Goal: Transaction & Acquisition: Purchase product/service

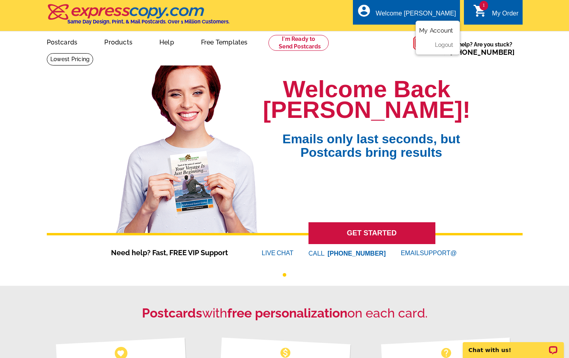
click at [428, 29] on link "My Account" at bounding box center [436, 30] width 34 height 7
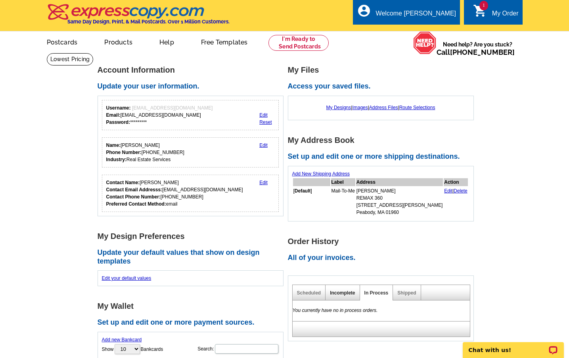
click at [333, 291] on link "Incomplete" at bounding box center [342, 293] width 25 height 6
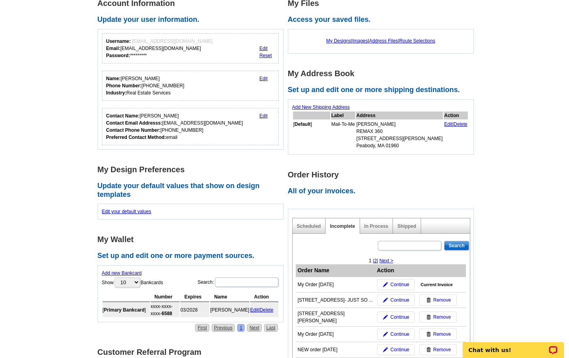
scroll to position [67, 0]
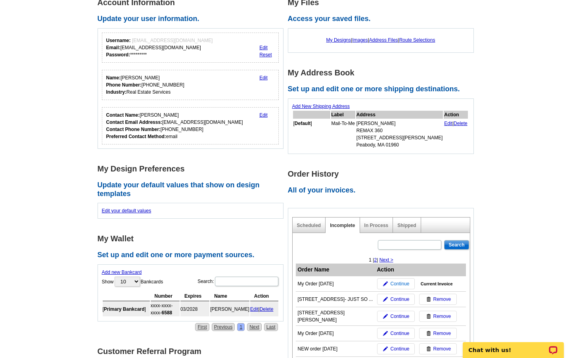
click at [386, 283] on img at bounding box center [385, 283] width 5 height 5
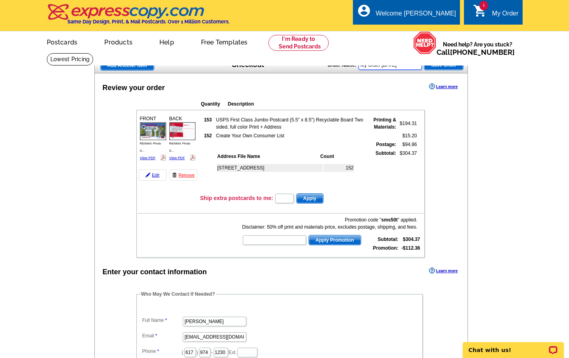
drag, startPoint x: 414, startPoint y: 65, endPoint x: 356, endPoint y: 56, distance: 59.0
click at [356, 56] on main "Add Another Item Checkout Order Name: My Order 2025-10-01 Save Order Review you…" at bounding box center [284, 325] width 569 height 544
type input "29 Highland Park, Peabody"
click at [436, 63] on span "Save Order" at bounding box center [444, 65] width 39 height 10
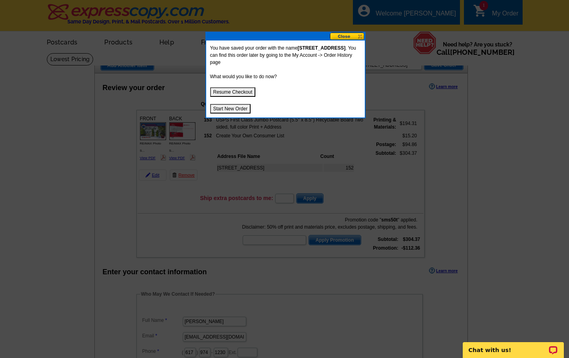
click at [247, 93] on button "Resume Checkout" at bounding box center [233, 92] width 46 height 10
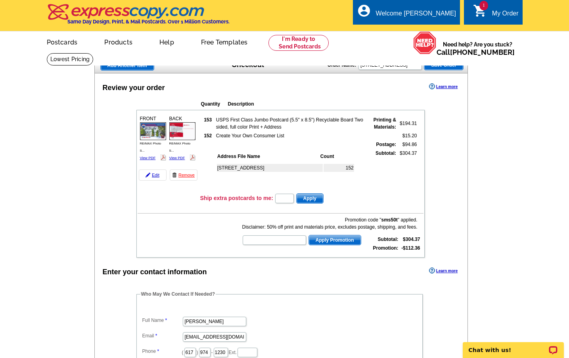
click at [451, 65] on span "Save Order" at bounding box center [444, 65] width 39 height 10
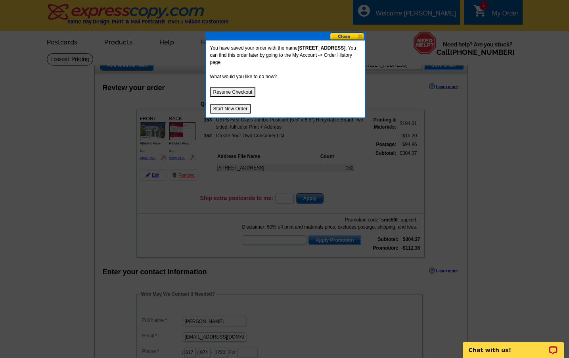
click at [357, 34] on button at bounding box center [347, 37] width 35 height 8
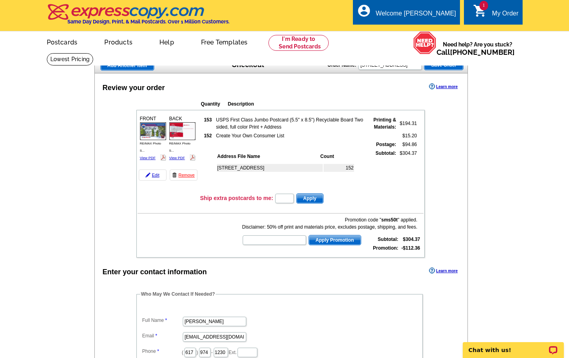
click at [119, 65] on span "Add Another Item" at bounding box center [127, 66] width 53 height 10
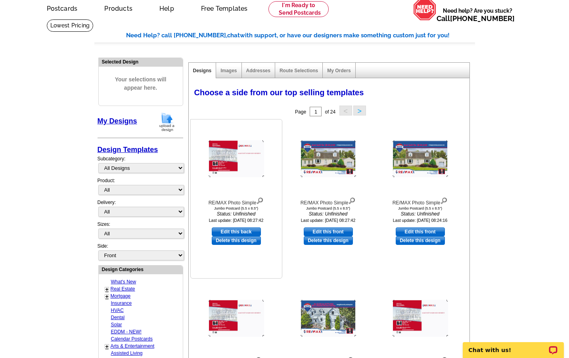
scroll to position [34, 0]
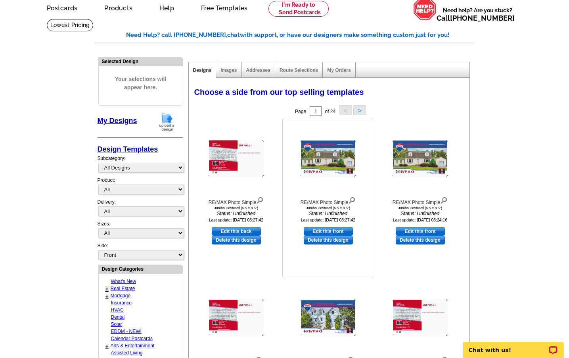
click at [319, 229] on link "Edit this front" at bounding box center [328, 231] width 49 height 9
select select "2"
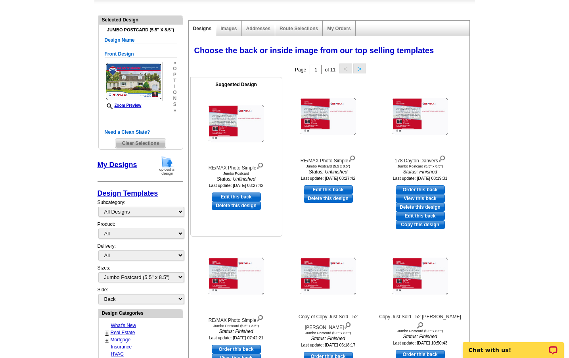
scroll to position [77, 0]
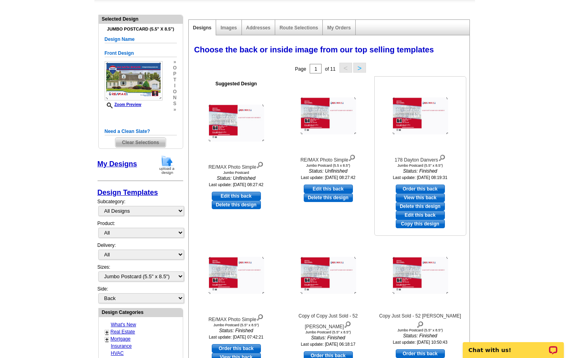
click at [415, 186] on link "Order this back" at bounding box center [420, 189] width 49 height 9
select select "front"
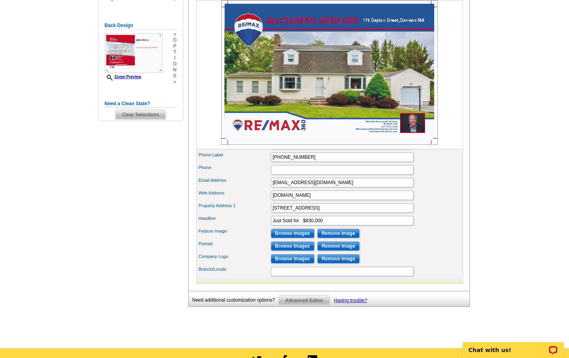
scroll to position [197, 0]
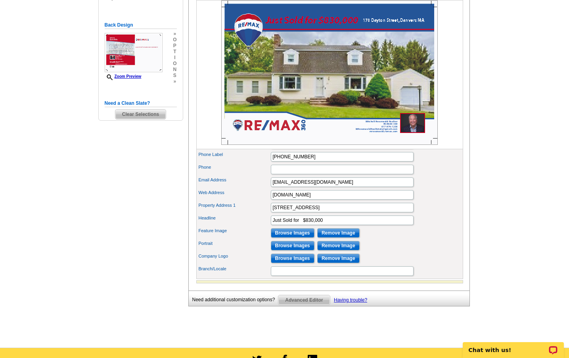
click at [327, 238] on input "Remove Image" at bounding box center [338, 233] width 42 height 10
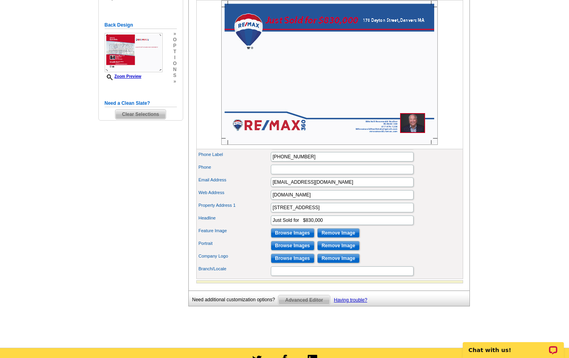
click at [279, 238] on input "Browse Images" at bounding box center [293, 233] width 44 height 10
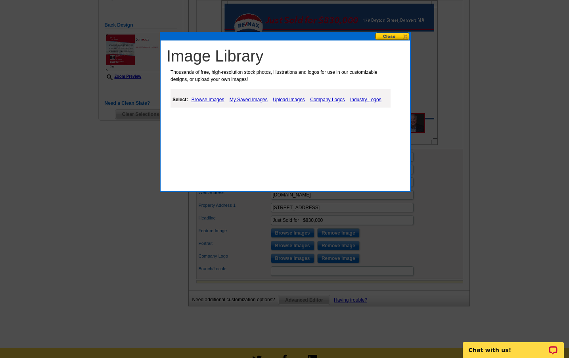
click at [281, 99] on link "Upload Images" at bounding box center [289, 100] width 36 height 10
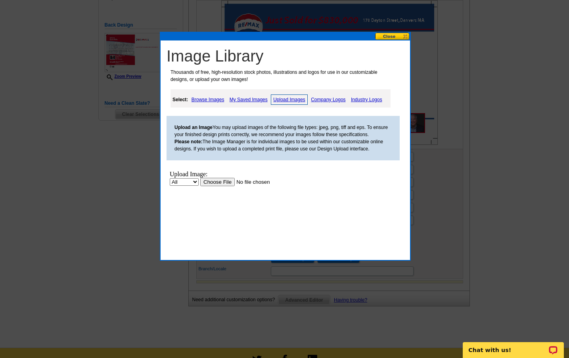
scroll to position [0, 0]
click at [226, 181] on input "file" at bounding box center [250, 182] width 100 height 8
click at [215, 181] on input "file" at bounding box center [250, 182] width 100 height 8
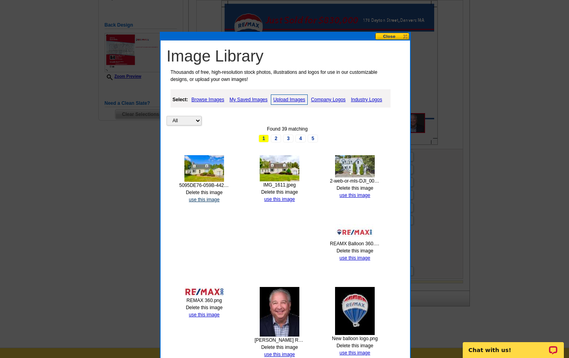
click at [206, 198] on link "use this image" at bounding box center [204, 200] width 31 height 6
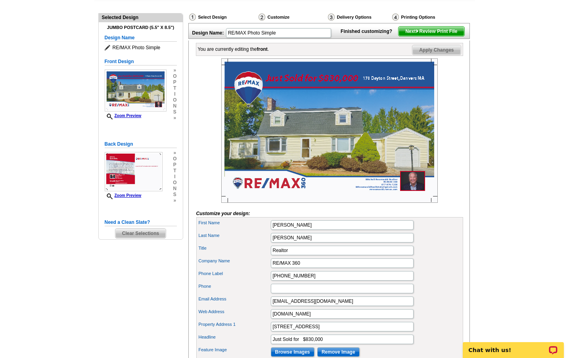
scroll to position [84, 0]
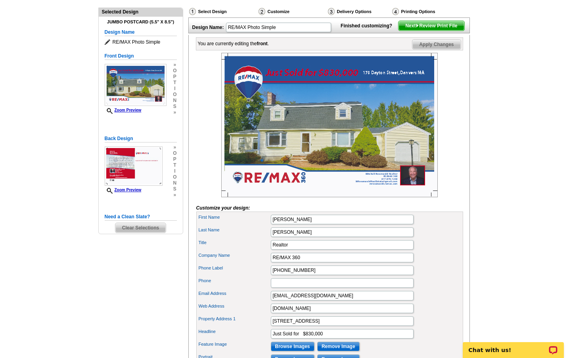
click at [431, 49] on span "Apply Changes" at bounding box center [437, 45] width 48 height 10
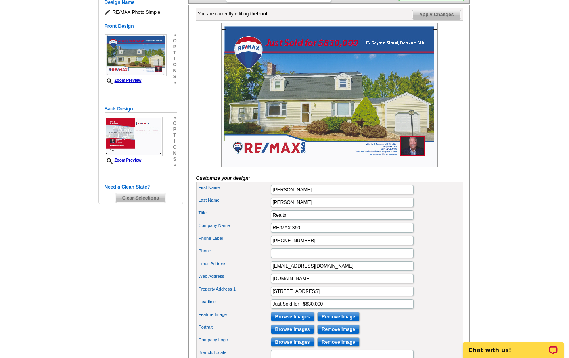
scroll to position [115, 0]
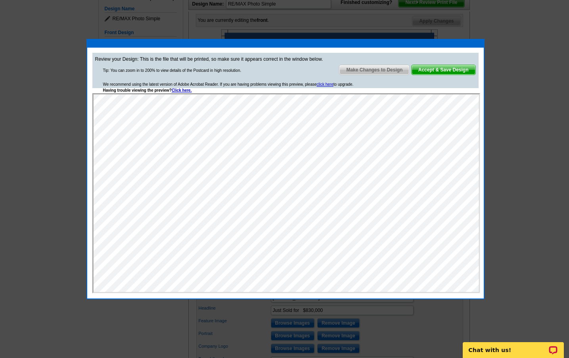
scroll to position [107, 0]
click at [435, 68] on span "Accept & Save Design" at bounding box center [444, 70] width 64 height 10
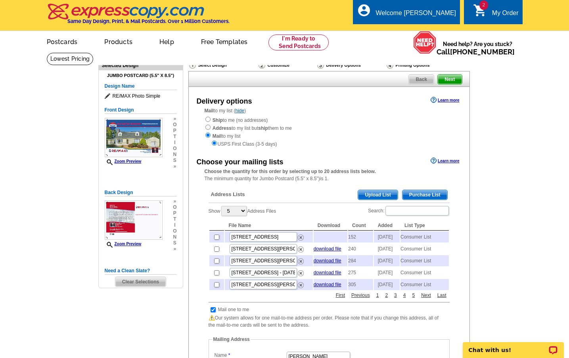
scroll to position [17, 0]
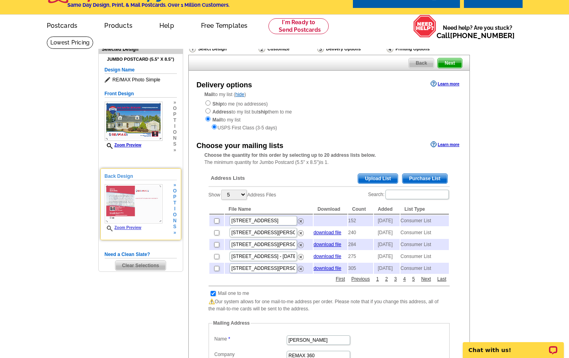
click at [142, 206] on img at bounding box center [134, 203] width 58 height 39
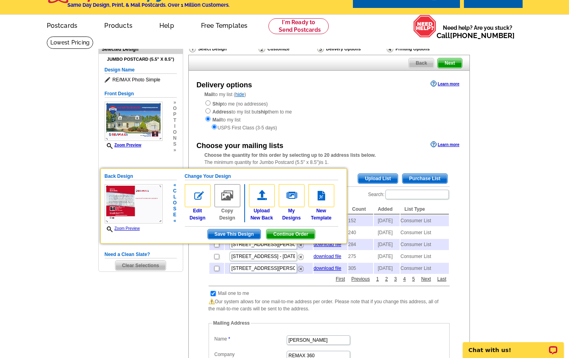
click at [146, 206] on img at bounding box center [134, 203] width 58 height 39
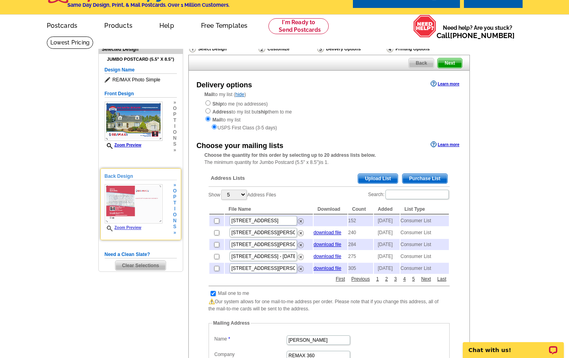
click at [134, 226] on link "Zoom Preview" at bounding box center [123, 227] width 37 height 4
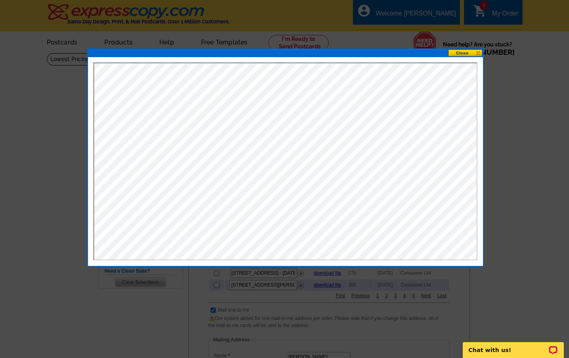
scroll to position [0, 0]
click at [464, 53] on button at bounding box center [465, 53] width 35 height 8
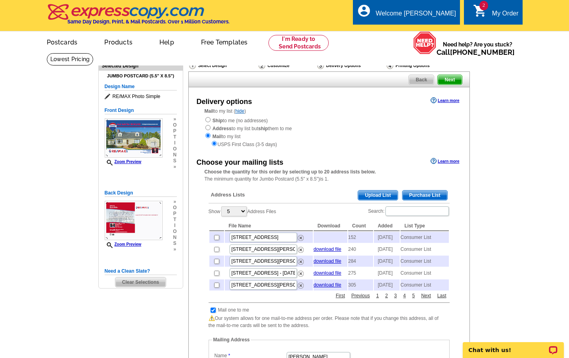
click at [137, 86] on h5 "Design Name" at bounding box center [141, 87] width 72 height 8
click at [131, 85] on h5 "Design Name" at bounding box center [141, 87] width 72 height 8
click at [148, 94] on span "RE/MAX Photo Simple" at bounding box center [141, 96] width 72 height 8
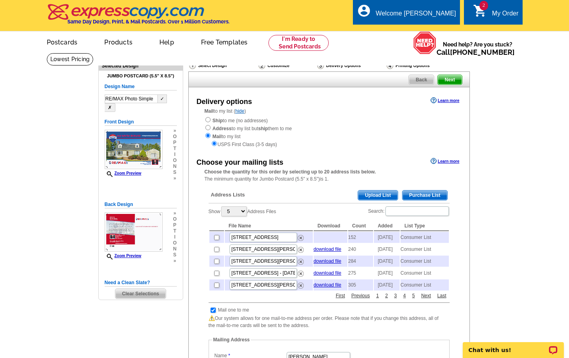
click at [148, 98] on input "RE/MAX Photo Simple" at bounding box center [131, 98] width 53 height 9
drag, startPoint x: 154, startPoint y: 98, endPoint x: 85, endPoint y: 86, distance: 69.8
click at [85, 86] on main "Need Help? call 800-260-5887, chat with support, or have our designers make som…" at bounding box center [284, 319] width 569 height 533
type input "178 Dayton St., Danvers"
click at [163, 98] on button "✓" at bounding box center [162, 98] width 9 height 9
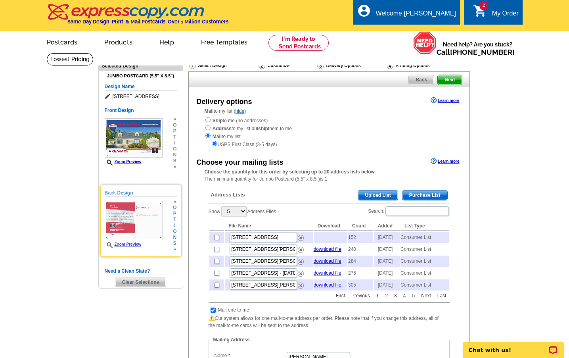
click at [113, 212] on img at bounding box center [134, 220] width 58 height 39
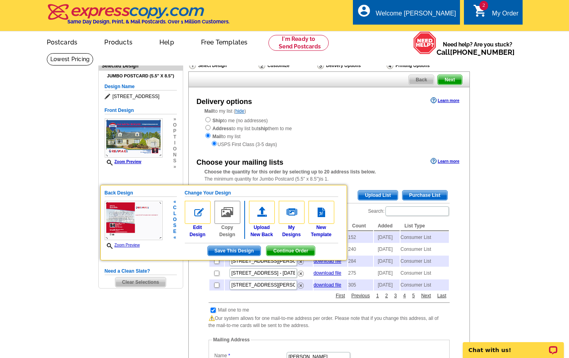
click at [242, 250] on span "Save This Design" at bounding box center [234, 251] width 53 height 10
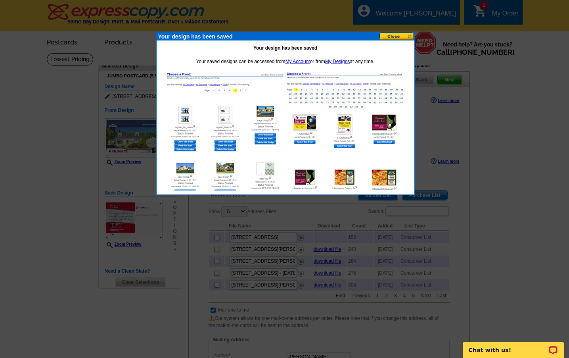
click at [400, 34] on button at bounding box center [397, 37] width 35 height 8
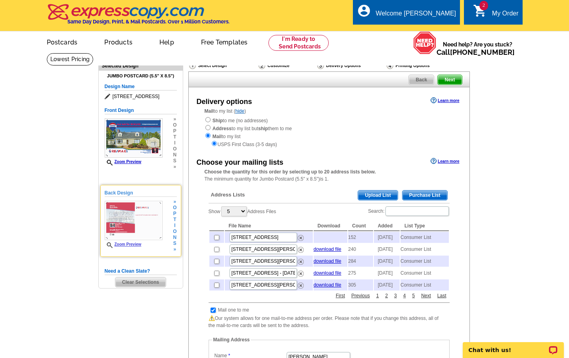
click at [110, 220] on img at bounding box center [134, 220] width 58 height 39
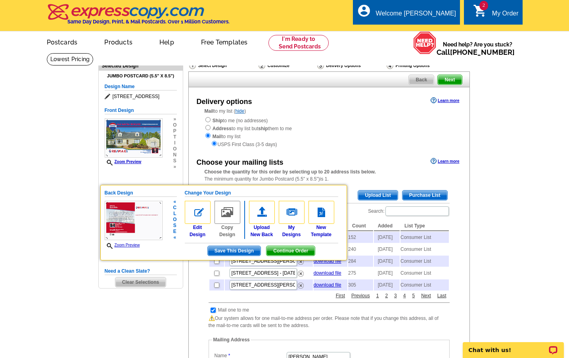
click at [281, 249] on span "Continue Order" at bounding box center [291, 251] width 48 height 10
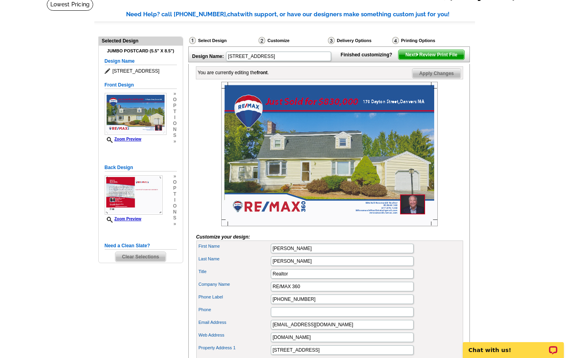
scroll to position [55, 0]
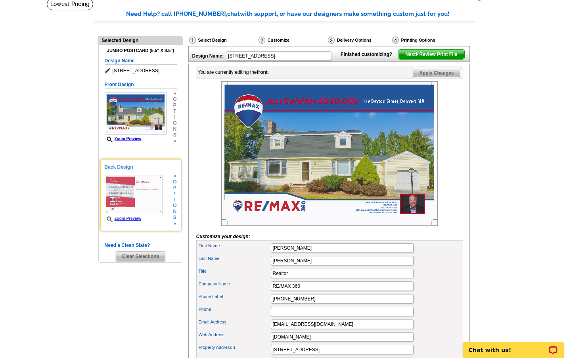
click at [152, 196] on img at bounding box center [134, 194] width 58 height 39
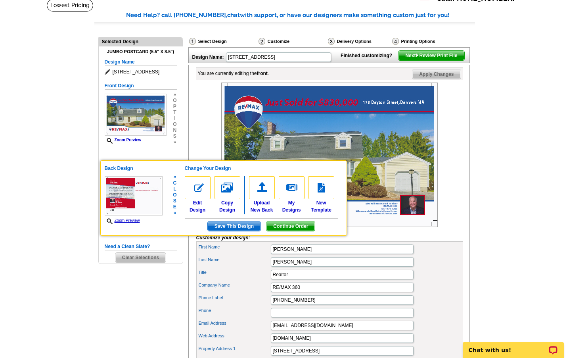
click at [152, 196] on img at bounding box center [134, 195] width 58 height 39
click at [152, 196] on img at bounding box center [134, 196] width 58 height 39
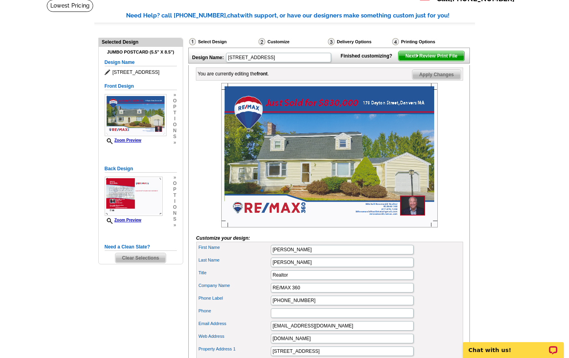
click at [288, 144] on img at bounding box center [329, 155] width 217 height 144
click at [405, 61] on span "Next Review Print File" at bounding box center [431, 56] width 65 height 10
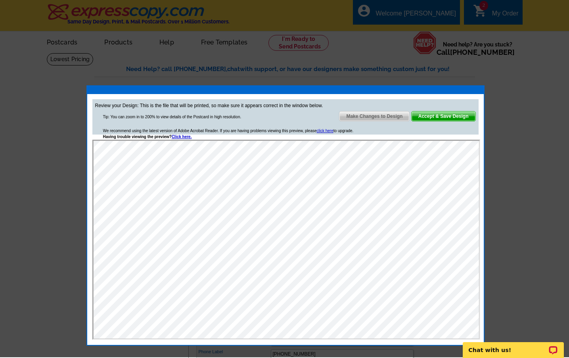
scroll to position [0, 0]
click at [425, 115] on span "Accept & Save Design" at bounding box center [444, 117] width 64 height 10
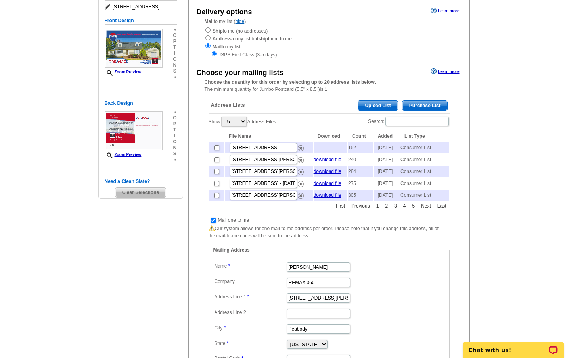
scroll to position [88, 0]
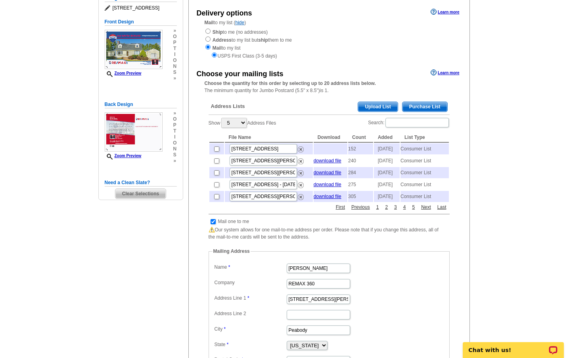
click at [423, 104] on span "Purchase List" at bounding box center [425, 107] width 45 height 10
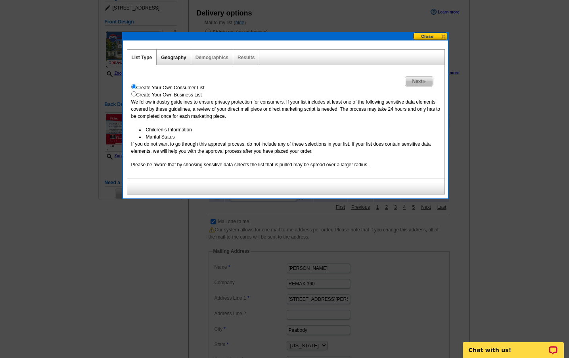
click at [174, 56] on link "Geography" at bounding box center [173, 58] width 25 height 6
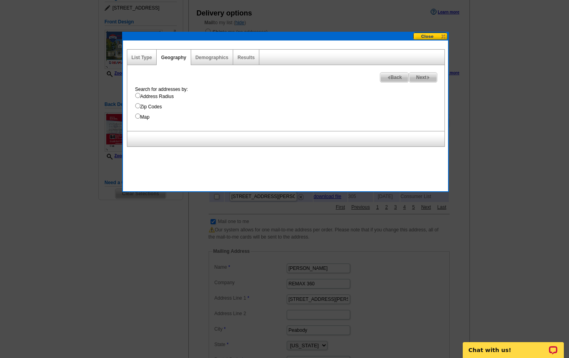
click at [137, 105] on input "Zip Codes" at bounding box center [137, 105] width 5 height 5
radio input "true"
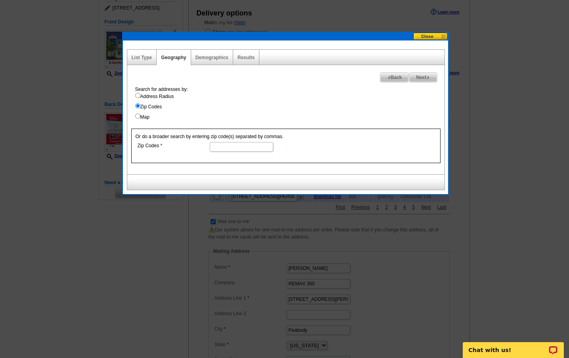
click at [219, 146] on input "Zip Codes" at bounding box center [241, 147] width 63 height 10
type input "01923"
select select
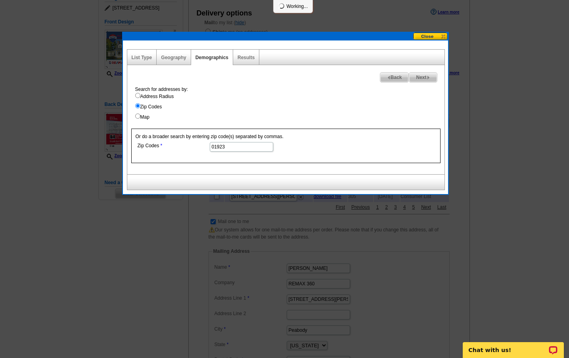
select select
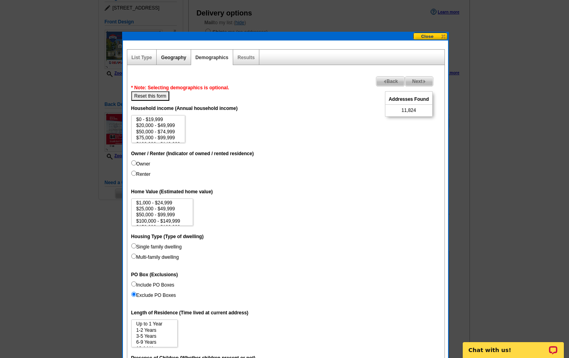
click at [166, 58] on link "Geography" at bounding box center [173, 58] width 25 height 6
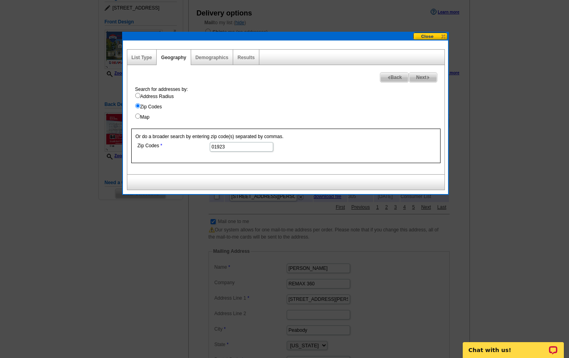
click at [137, 115] on input "Map" at bounding box center [137, 115] width 5 height 5
radio input "true"
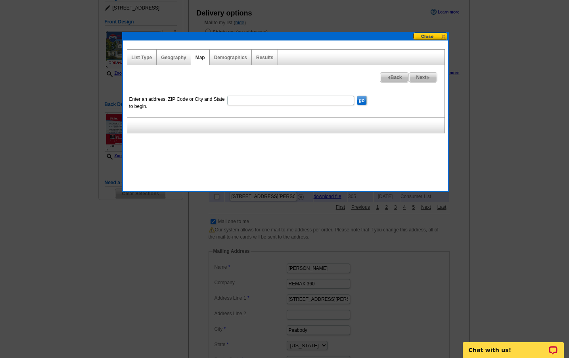
click at [237, 100] on input "Enter an address, ZIP Code or City and State to begin." at bounding box center [290, 101] width 127 height 10
type input "01923"
click at [363, 98] on input "go" at bounding box center [362, 101] width 10 height 10
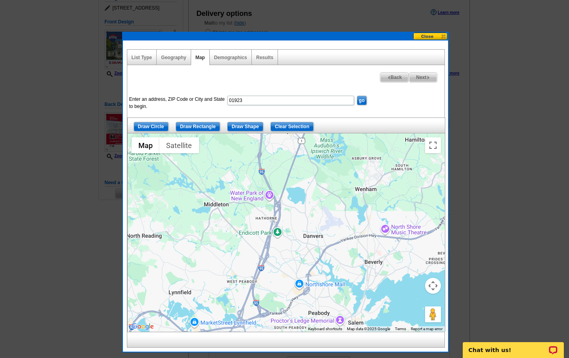
drag, startPoint x: 249, startPoint y: 100, endPoint x: 208, endPoint y: 98, distance: 41.7
click at [208, 94] on dl "Enter an address, ZIP Code or City and State to begin. 01923 go" at bounding box center [280, 94] width 306 height 0
type input "178 Dayton Street, Danvers MA"
click at [362, 100] on input "go" at bounding box center [362, 101] width 10 height 10
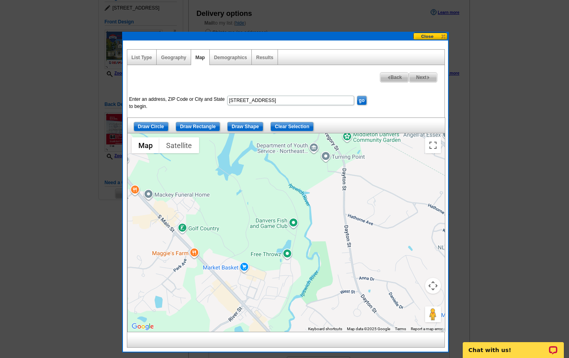
scroll to position [86, 0]
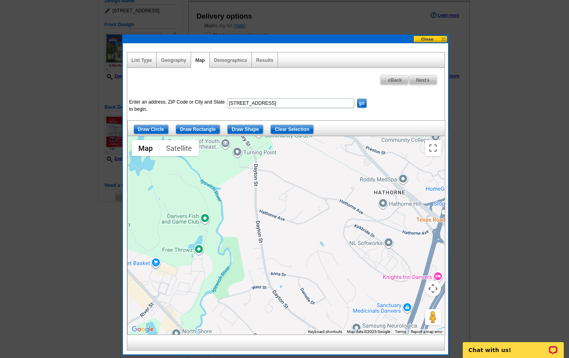
drag, startPoint x: 363, startPoint y: 271, endPoint x: 264, endPoint y: 264, distance: 99.1
click at [264, 264] on div at bounding box center [286, 235] width 317 height 198
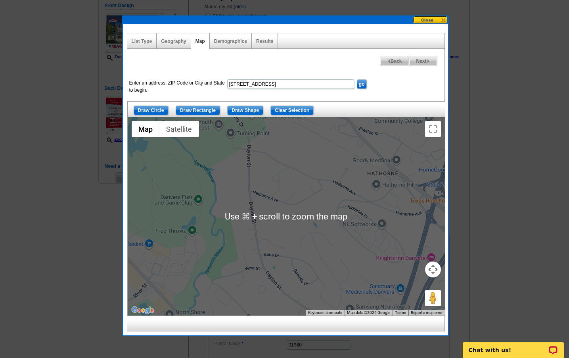
scroll to position [100, 0]
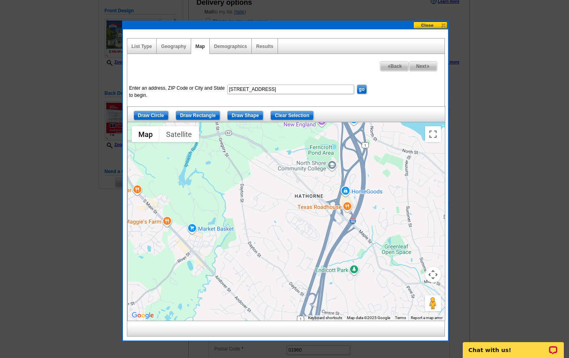
drag, startPoint x: 285, startPoint y: 269, endPoint x: 267, endPoint y: 238, distance: 35.4
click at [267, 238] on div at bounding box center [286, 221] width 317 height 198
click at [191, 116] on input "Draw Rectangle" at bounding box center [198, 116] width 44 height 10
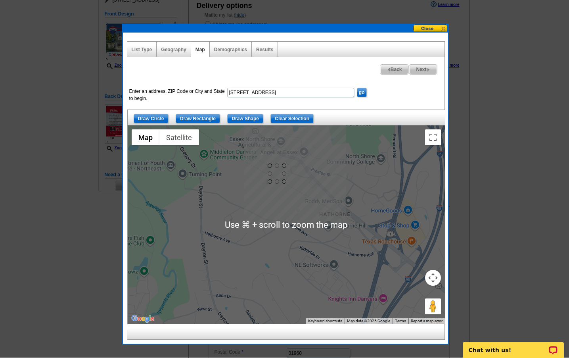
scroll to position [96, 0]
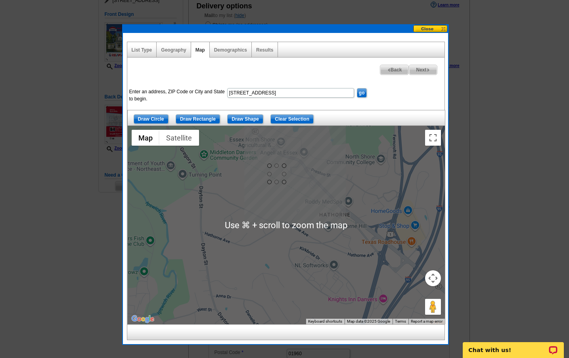
drag, startPoint x: 283, startPoint y: 182, endPoint x: 267, endPoint y: 172, distance: 19.6
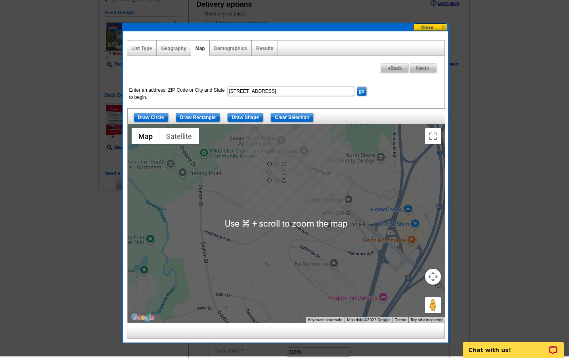
scroll to position [98, 0]
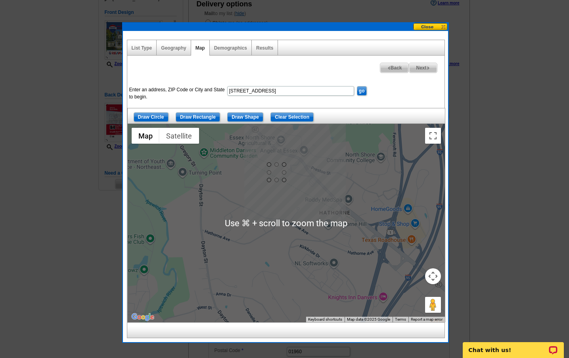
click at [268, 184] on div at bounding box center [286, 223] width 317 height 198
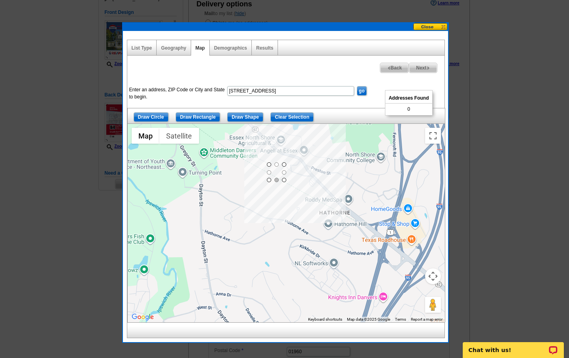
click at [275, 178] on div at bounding box center [277, 180] width 4 height 4
click at [279, 165] on div at bounding box center [286, 223] width 317 height 198
click at [288, 118] on input "Clear Selection" at bounding box center [292, 117] width 43 height 10
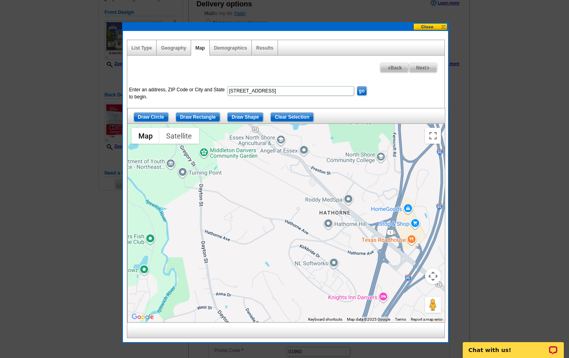
click at [303, 90] on input "178 Dayton Street, Danvers MA" at bounding box center [290, 91] width 127 height 10
click at [362, 91] on input "go" at bounding box center [362, 91] width 10 height 10
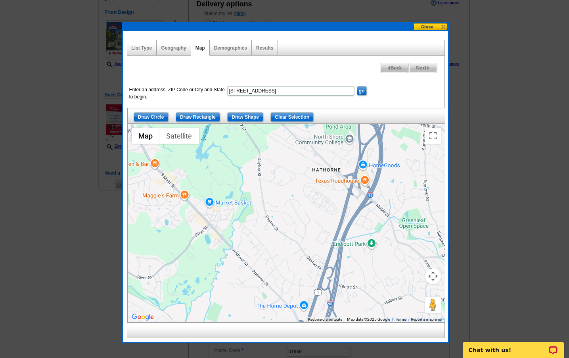
drag, startPoint x: 355, startPoint y: 211, endPoint x: 273, endPoint y: 202, distance: 83.0
click at [273, 202] on div at bounding box center [286, 223] width 317 height 198
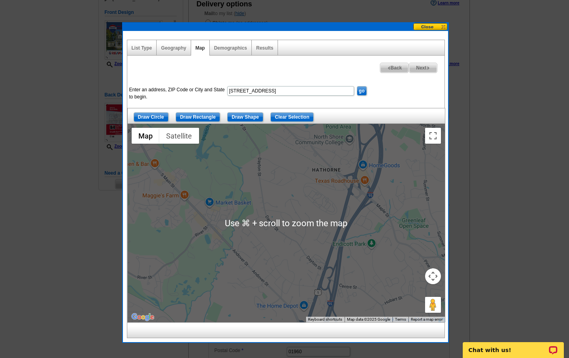
scroll to position [99, 0]
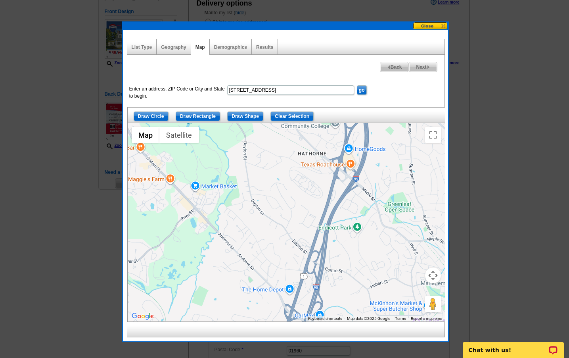
drag, startPoint x: 297, startPoint y: 204, endPoint x: 280, endPoint y: 187, distance: 24.1
click at [280, 187] on div at bounding box center [286, 222] width 317 height 198
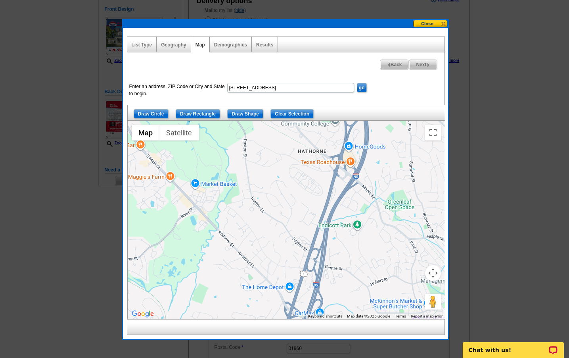
click at [248, 112] on input "Draw Shape" at bounding box center [245, 114] width 36 height 10
click at [251, 129] on div at bounding box center [286, 220] width 317 height 198
click at [235, 146] on div at bounding box center [286, 220] width 317 height 198
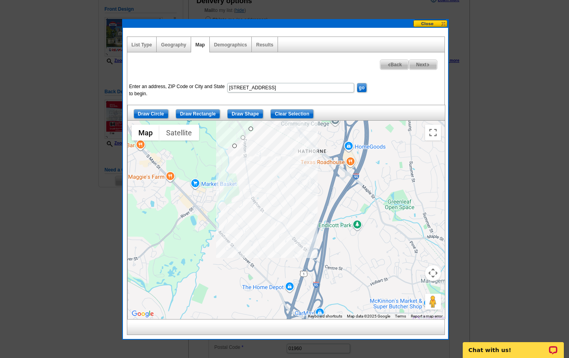
scroll to position [98, 0]
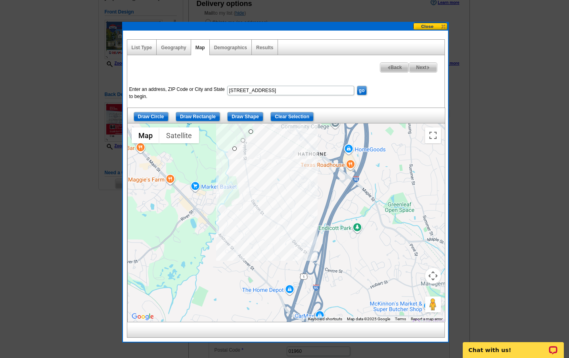
click at [231, 209] on div at bounding box center [286, 222] width 317 height 198
click at [223, 206] on div at bounding box center [286, 222] width 317 height 198
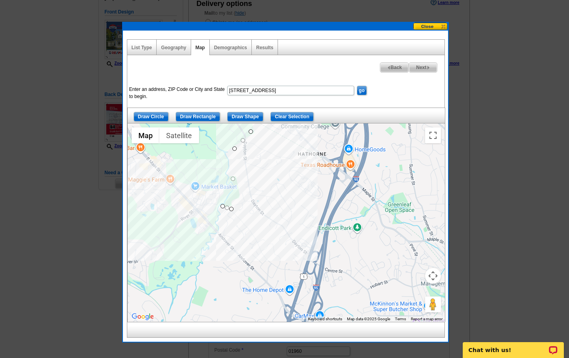
click at [219, 233] on div at bounding box center [286, 222] width 317 height 198
drag, startPoint x: 295, startPoint y: 304, endPoint x: 289, endPoint y: 303, distance: 5.7
click at [295, 304] on div at bounding box center [286, 222] width 317 height 198
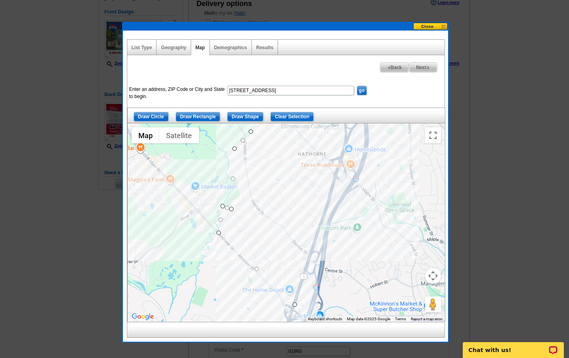
click at [342, 156] on div at bounding box center [286, 222] width 317 height 198
click at [249, 131] on div at bounding box center [286, 222] width 317 height 198
drag, startPoint x: 340, startPoint y: 155, endPoint x: 285, endPoint y: 161, distance: 55.0
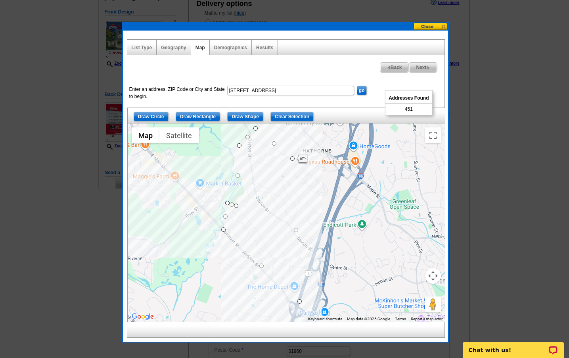
click at [296, 234] on div at bounding box center [286, 222] width 317 height 198
drag, startPoint x: 295, startPoint y: 229, endPoint x: 303, endPoint y: 200, distance: 29.5
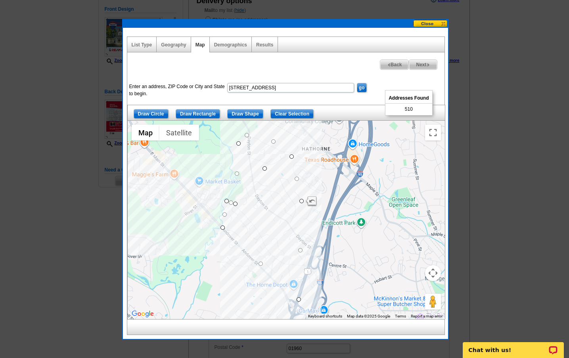
drag, startPoint x: 256, startPoint y: 125, endPoint x: 264, endPoint y: 169, distance: 44.8
drag, startPoint x: 239, startPoint y: 144, endPoint x: 237, endPoint y: 168, distance: 23.9
drag, startPoint x: 291, startPoint y: 156, endPoint x: 287, endPoint y: 167, distance: 11.8
drag, startPoint x: 299, startPoint y: 249, endPoint x: 313, endPoint y: 237, distance: 18.6
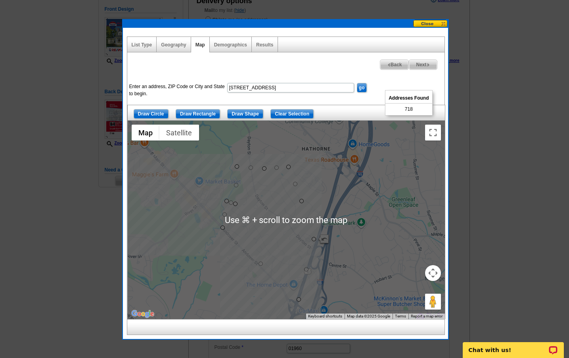
click at [300, 231] on div at bounding box center [286, 220] width 317 height 198
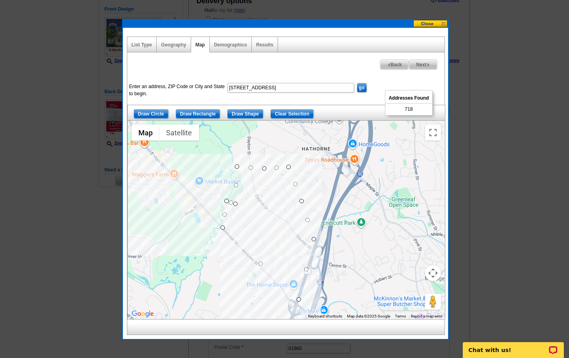
click at [282, 113] on input "Clear Selection" at bounding box center [292, 114] width 43 height 10
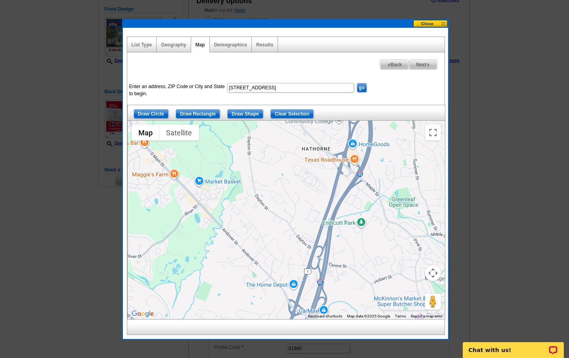
click at [252, 113] on input "Draw Shape" at bounding box center [245, 114] width 36 height 10
click at [244, 173] on div at bounding box center [286, 220] width 317 height 198
click at [289, 176] on div at bounding box center [286, 220] width 317 height 198
click at [306, 196] on div at bounding box center [286, 220] width 317 height 198
click at [300, 232] on div at bounding box center [286, 220] width 317 height 198
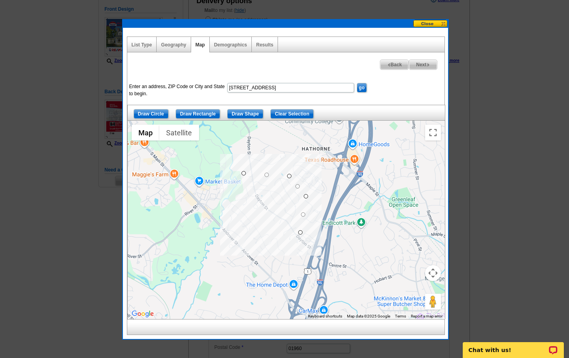
click at [290, 246] on div at bounding box center [286, 220] width 317 height 198
click at [238, 204] on div at bounding box center [286, 220] width 317 height 198
click at [244, 171] on div at bounding box center [286, 220] width 317 height 198
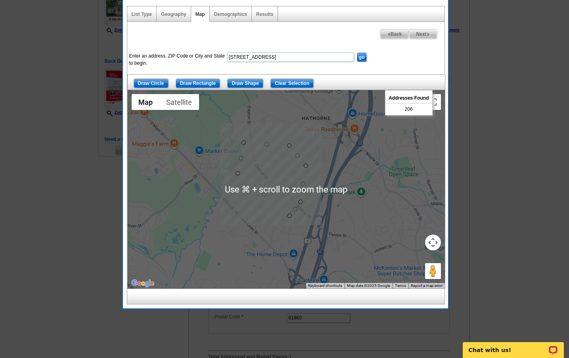
scroll to position [134, 0]
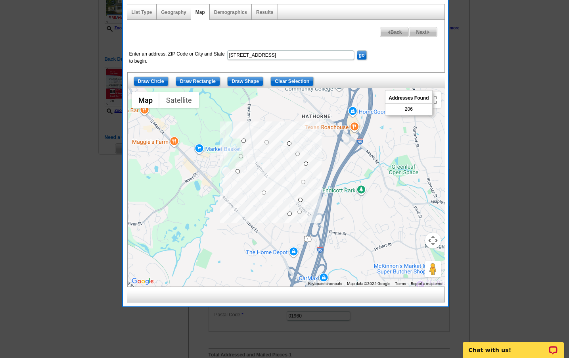
drag, startPoint x: 296, startPoint y: 209, endPoint x: 301, endPoint y: 214, distance: 7.3
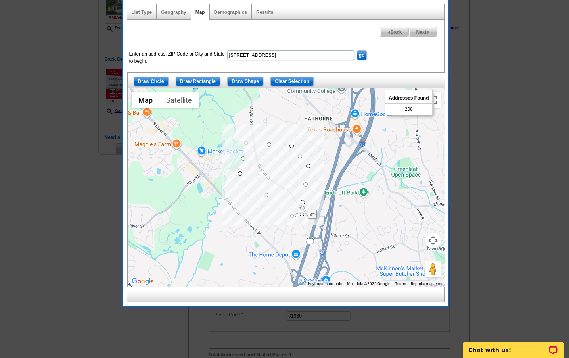
drag, startPoint x: 302, startPoint y: 184, endPoint x: 305, endPoint y: 187, distance: 4.2
click at [305, 187] on div at bounding box center [286, 187] width 317 height 198
drag, startPoint x: 307, startPoint y: 185, endPoint x: 309, endPoint y: 194, distance: 10.1
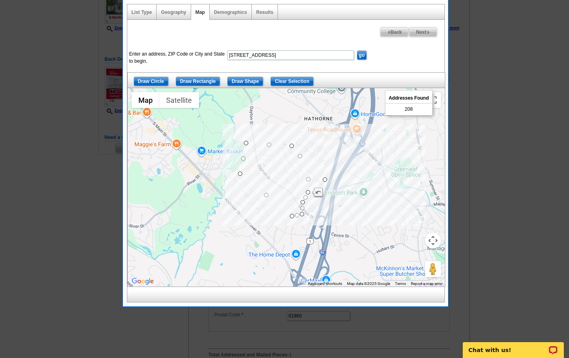
drag, startPoint x: 309, startPoint y: 165, endPoint x: 326, endPoint y: 179, distance: 22.0
drag, startPoint x: 307, startPoint y: 192, endPoint x: 319, endPoint y: 197, distance: 13.2
drag, startPoint x: 303, startPoint y: 202, endPoint x: 316, endPoint y: 221, distance: 23.2
drag, startPoint x: 318, startPoint y: 207, endPoint x: 310, endPoint y: 204, distance: 9.3
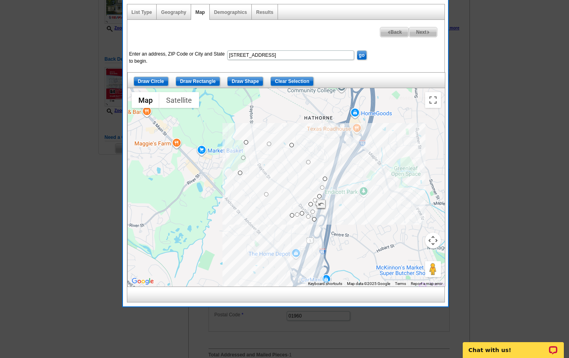
click at [313, 224] on div at bounding box center [286, 187] width 317 height 198
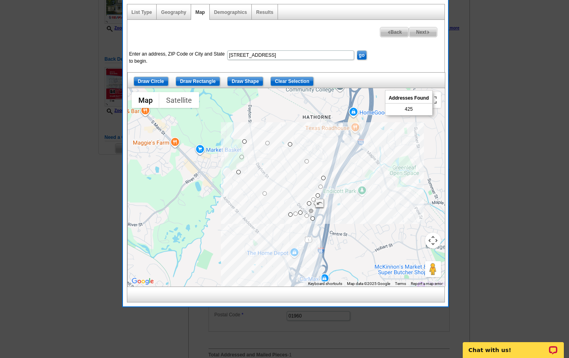
click at [310, 212] on div at bounding box center [286, 187] width 317 height 198
drag, startPoint x: 311, startPoint y: 211, endPoint x: 305, endPoint y: 206, distance: 7.6
drag, startPoint x: 309, startPoint y: 213, endPoint x: 313, endPoint y: 214, distance: 4.3
click at [421, 30] on span "Next" at bounding box center [423, 32] width 27 height 10
select select
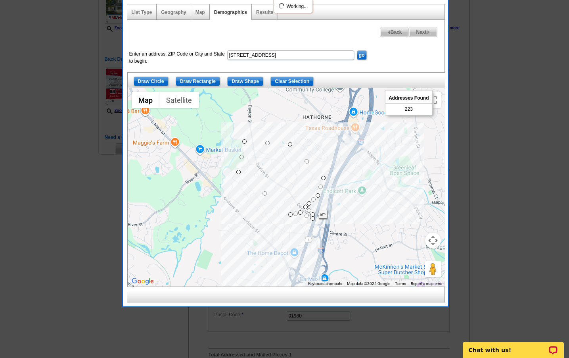
select select
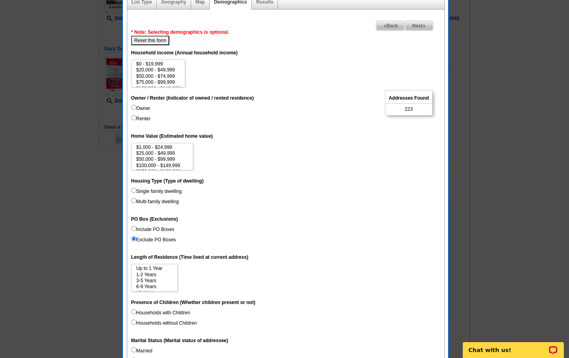
scroll to position [12, 0]
click at [159, 275] on option "6-9 Years" at bounding box center [155, 275] width 38 height 6
click at [156, 285] on option "15 Years or more" at bounding box center [155, 287] width 38 height 6
click at [167, 266] on option "3-5 Years" at bounding box center [155, 269] width 38 height 6
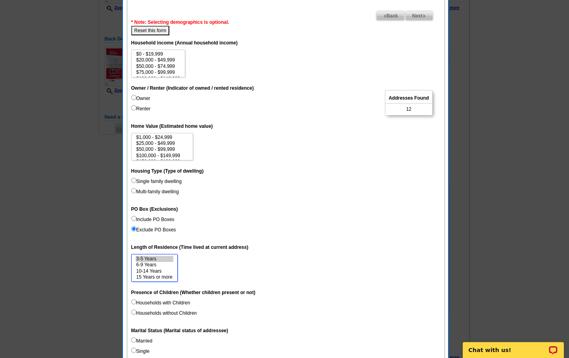
select select "3-5"
click at [167, 265] on option "6-9 Years" at bounding box center [155, 265] width 38 height 6
click at [151, 30] on button "Reset this form" at bounding box center [150, 31] width 38 height 10
select select
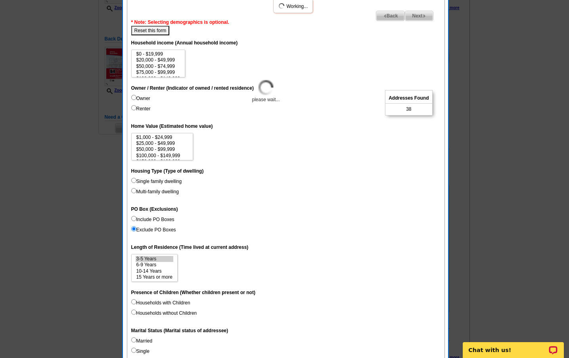
select select
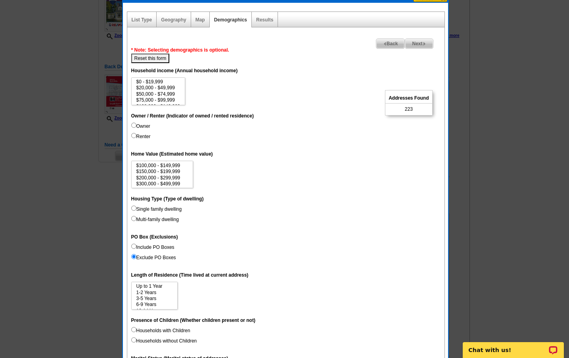
scroll to position [36, 0]
click at [175, 167] on option "$300,000 - $499,999" at bounding box center [163, 166] width 54 height 6
click at [170, 171] on option "$500,000 - $999,999" at bounding box center [163, 172] width 54 height 6
click at [166, 178] on option "$1,000,000 - $2,999,999" at bounding box center [163, 178] width 54 height 6
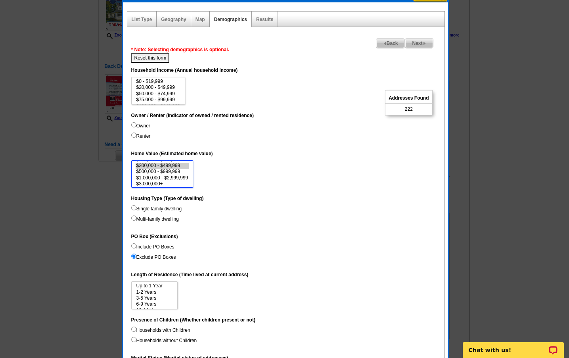
scroll to position [127, 0]
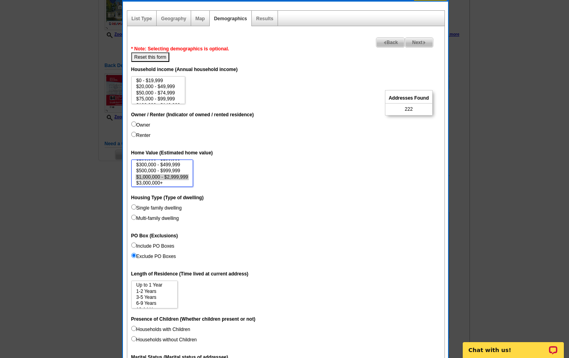
click at [174, 177] on option "$1,000,000 - $2,999,999" at bounding box center [163, 177] width 54 height 6
click at [176, 162] on option "$300,000 - $499,999" at bounding box center [163, 165] width 54 height 6
click at [167, 175] on option "$500,000 - $999,999" at bounding box center [163, 177] width 54 height 6
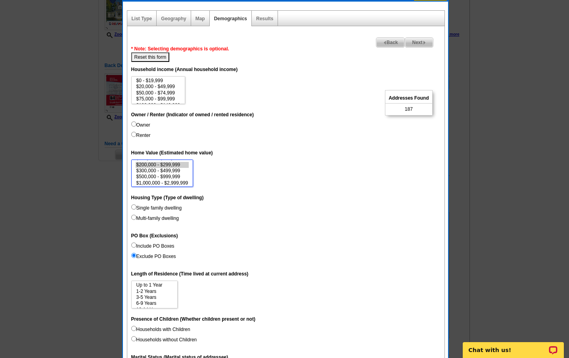
click at [171, 165] on option "$200,000 - $299,999" at bounding box center [163, 165] width 54 height 6
click at [178, 165] on option "$200,000 - $299,999" at bounding box center [163, 165] width 54 height 6
click at [176, 180] on option "$1,000,000 - $2,999,999" at bounding box center [163, 183] width 54 height 6
click at [175, 169] on option "$300,000 - $499,999" at bounding box center [163, 171] width 54 height 6
select select "300000-499999"
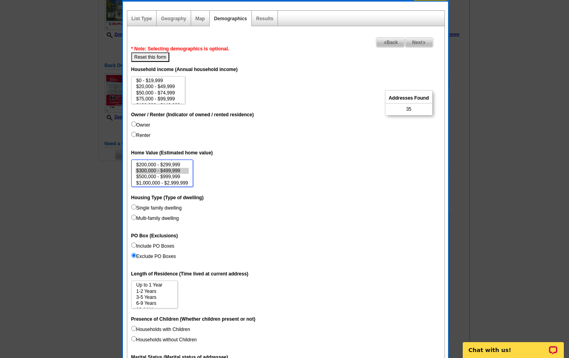
click at [172, 175] on option "$500,000 - $999,999" at bounding box center [163, 177] width 54 height 6
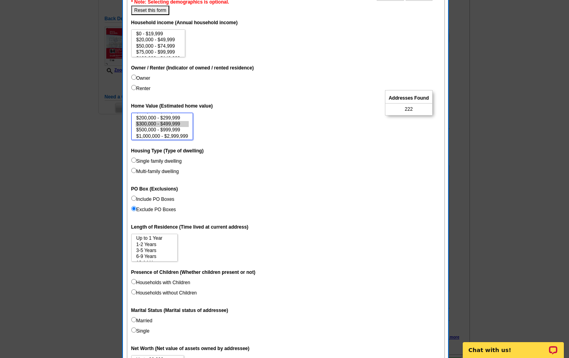
scroll to position [174, 0]
click at [133, 77] on input "Owner" at bounding box center [133, 77] width 5 height 5
radio input "true"
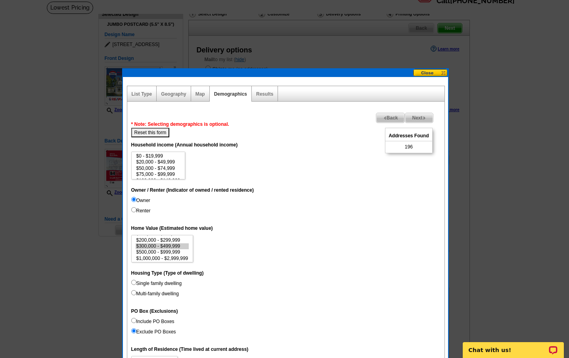
scroll to position [52, 0]
click at [158, 134] on button "Reset this form" at bounding box center [150, 133] width 38 height 10
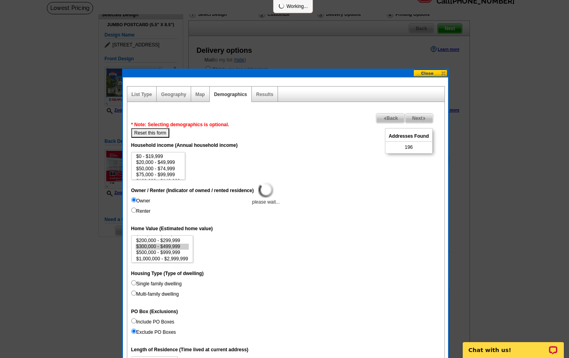
select select
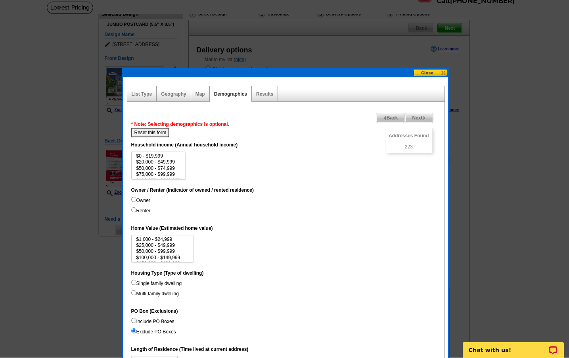
scroll to position [59, 0]
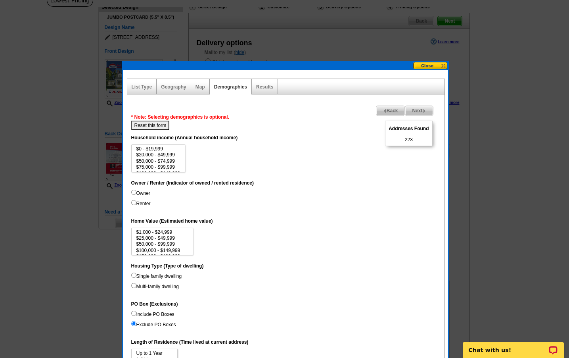
click at [134, 192] on input "Owner" at bounding box center [133, 192] width 5 height 5
radio input "true"
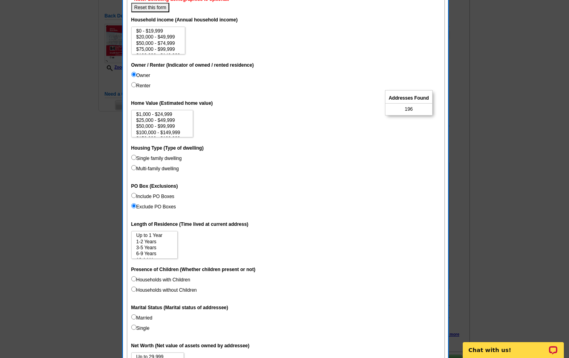
scroll to position [12, 0]
click at [160, 235] on option "3-5 Years" at bounding box center [155, 236] width 38 height 6
click at [156, 252] on option "15 Years or more" at bounding box center [155, 254] width 38 height 6
click at [156, 245] on option "10-14 Years" at bounding box center [155, 248] width 38 height 6
click at [156, 240] on option "6-9 Years" at bounding box center [155, 242] width 38 height 6
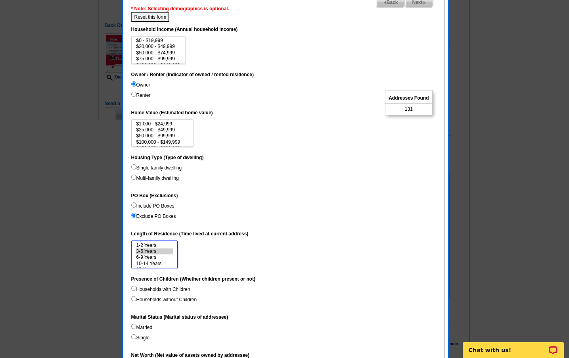
scroll to position [0, 0]
select select "1-2"
click at [165, 250] on option "1-2 Years" at bounding box center [155, 251] width 38 height 6
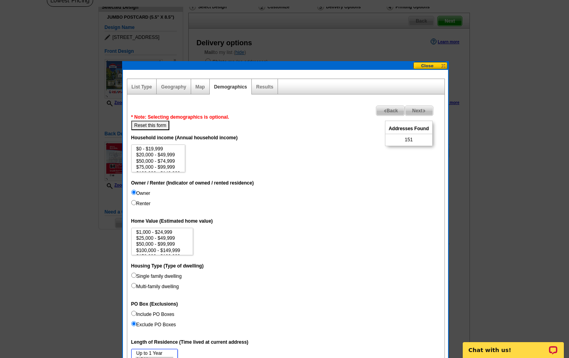
scroll to position [58, 0]
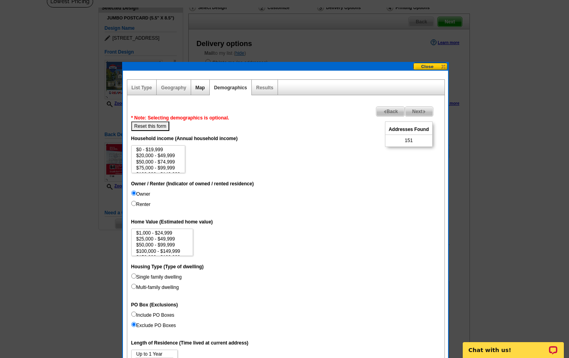
click at [198, 88] on link "Map" at bounding box center [201, 88] width 10 height 6
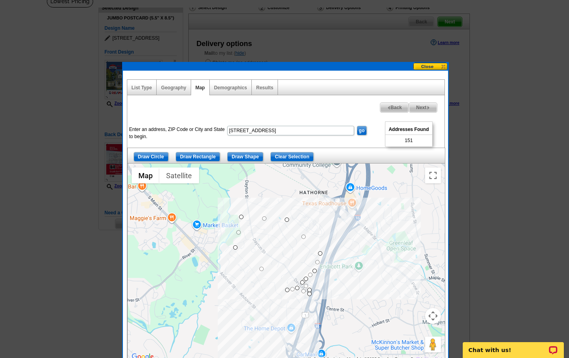
click at [234, 250] on div at bounding box center [286, 262] width 317 height 198
drag, startPoint x: 237, startPoint y: 246, endPoint x: 225, endPoint y: 250, distance: 12.3
drag, startPoint x: 256, startPoint y: 269, endPoint x: 242, endPoint y: 275, distance: 15.5
drag, startPoint x: 288, startPoint y: 290, endPoint x: 286, endPoint y: 313, distance: 23.1
drag, startPoint x: 292, startPoint y: 300, endPoint x: 288, endPoint y: 298, distance: 4.6
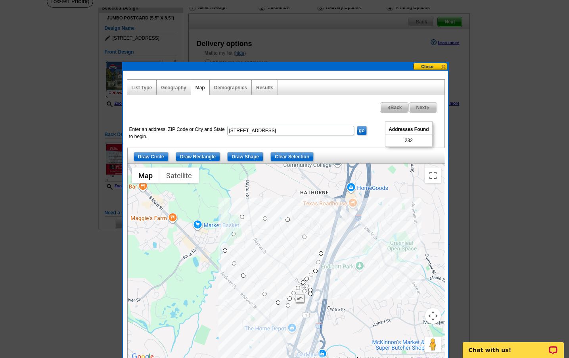
drag, startPoint x: 287, startPoint y: 310, endPoint x: 278, endPoint y: 300, distance: 13.0
drag, startPoint x: 279, startPoint y: 302, endPoint x: 267, endPoint y: 296, distance: 13.3
drag, startPoint x: 289, startPoint y: 300, endPoint x: 287, endPoint y: 292, distance: 8.7
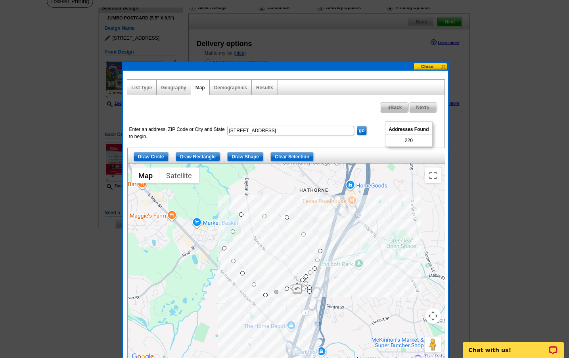
click at [277, 293] on div at bounding box center [286, 262] width 317 height 198
drag, startPoint x: 277, startPoint y: 291, endPoint x: 273, endPoint y: 280, distance: 12.2
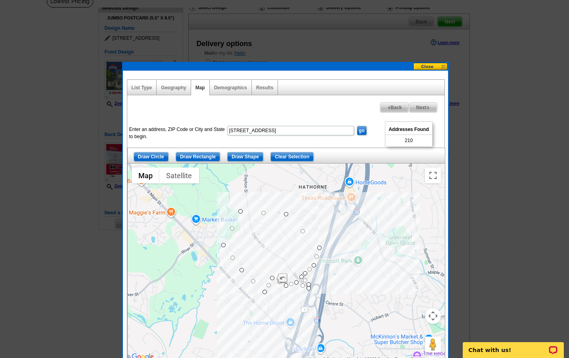
drag, startPoint x: 275, startPoint y: 285, endPoint x: 273, endPoint y: 281, distance: 4.1
click at [273, 281] on div at bounding box center [286, 262] width 317 height 198
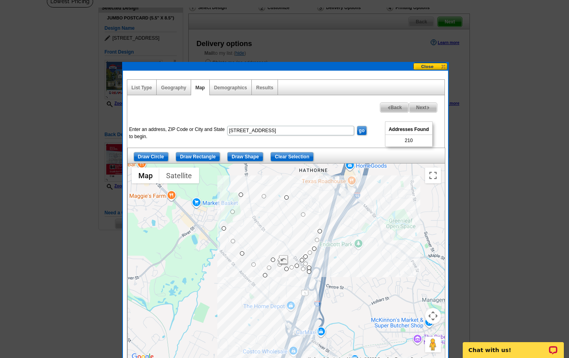
drag, startPoint x: 265, startPoint y: 289, endPoint x: 265, endPoint y: 273, distance: 15.9
click at [265, 273] on div at bounding box center [286, 262] width 317 height 198
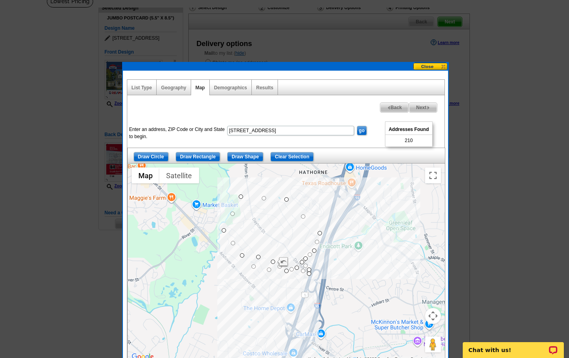
drag, startPoint x: 265, startPoint y: 276, endPoint x: 258, endPoint y: 256, distance: 21.7
drag, startPoint x: 258, startPoint y: 256, endPoint x: 256, endPoint y: 248, distance: 7.4
click at [426, 104] on span "Next" at bounding box center [423, 108] width 27 height 10
select select
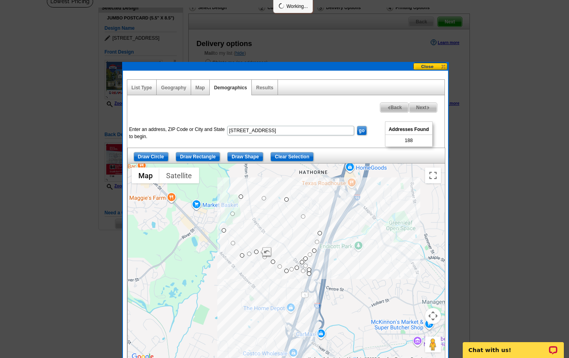
select select
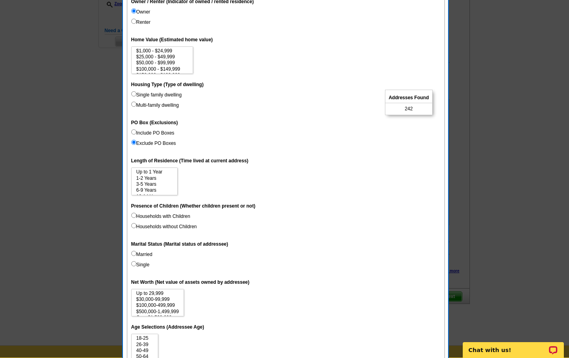
scroll to position [241, 0]
click at [167, 175] on option "1-2 Years" at bounding box center [155, 178] width 38 height 6
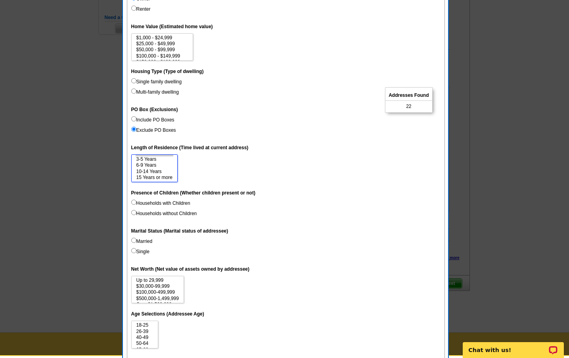
scroll to position [255, 0]
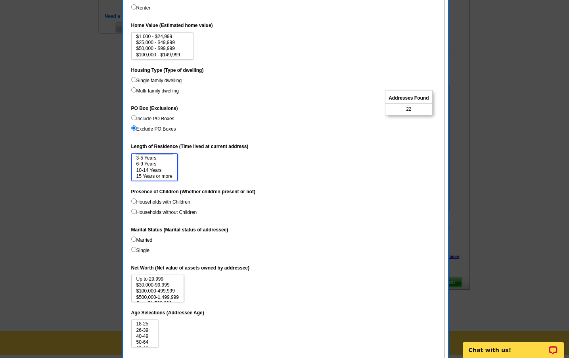
click at [166, 173] on option "15 Years or more" at bounding box center [155, 176] width 38 height 6
drag, startPoint x: 168, startPoint y: 169, endPoint x: 166, endPoint y: 162, distance: 7.8
click at [168, 168] on option "10-14 Years" at bounding box center [155, 170] width 38 height 6
click at [166, 162] on option "6-9 Years" at bounding box center [155, 164] width 38 height 6
click at [166, 157] on option "3-5 Years" at bounding box center [155, 158] width 38 height 6
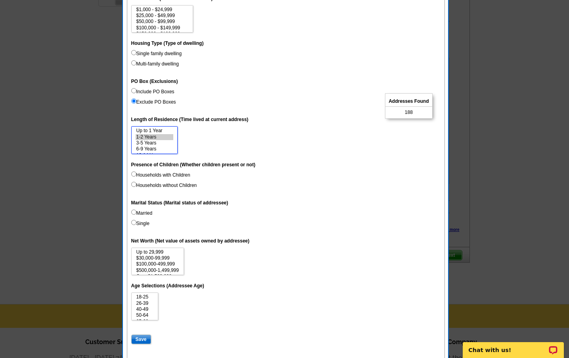
scroll to position [285, 0]
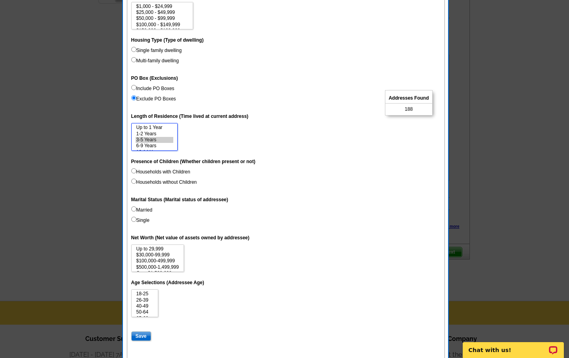
click at [169, 131] on option "1-2 Years" at bounding box center [155, 134] width 38 height 6
click at [167, 135] on option "1-2 Years" at bounding box center [155, 134] width 38 height 6
click at [165, 137] on option "3-5 Years" at bounding box center [155, 140] width 38 height 6
click at [163, 143] on option "6-9 Years" at bounding box center [155, 146] width 38 height 6
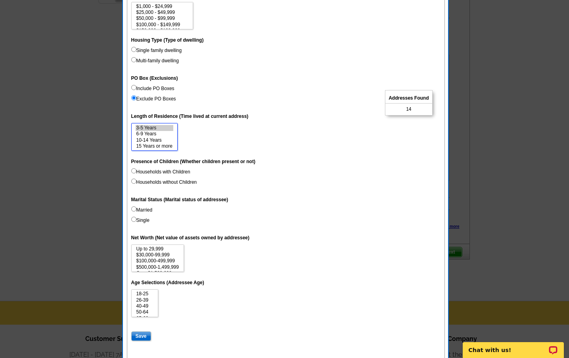
click at [165, 139] on option "10-14 Years" at bounding box center [155, 140] width 38 height 6
select select "3-5"
click at [165, 145] on option "15 Years or more" at bounding box center [155, 146] width 38 height 6
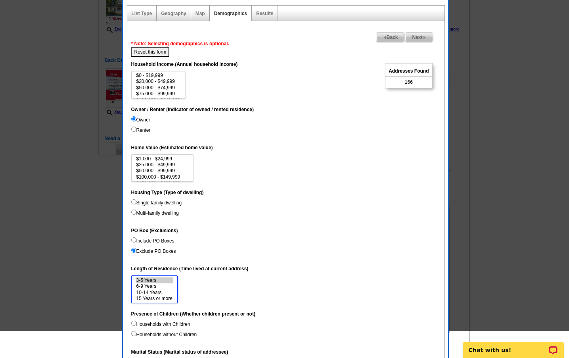
scroll to position [106, 0]
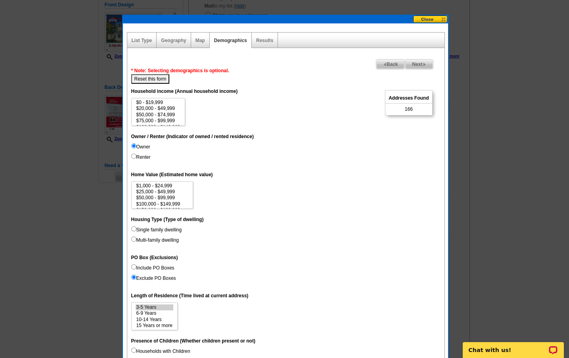
click at [416, 65] on span "Next" at bounding box center [419, 65] width 27 height 10
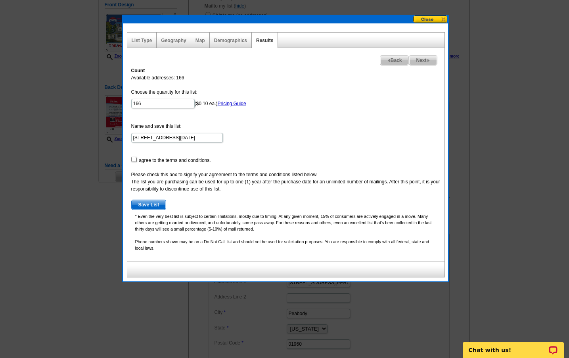
click at [133, 159] on input "checkbox" at bounding box center [133, 159] width 5 height 5
checkbox input "true"
click at [140, 203] on span "Save List" at bounding box center [149, 205] width 35 height 10
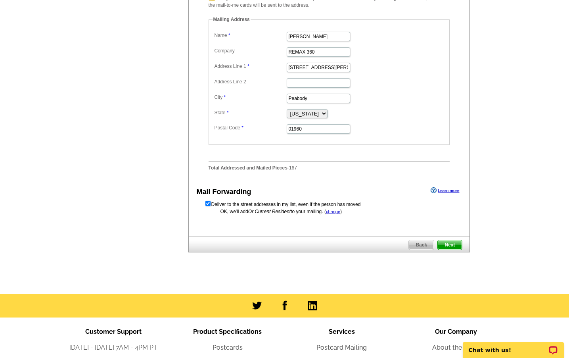
scroll to position [321, 0]
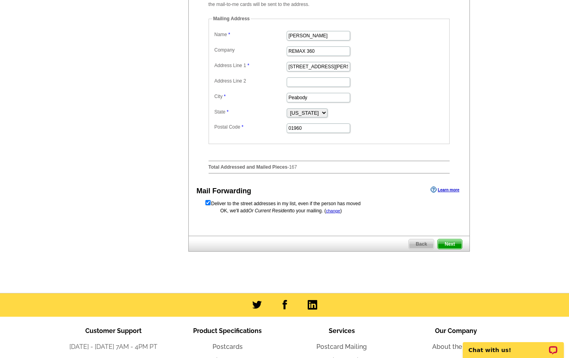
click at [447, 249] on span "Next" at bounding box center [450, 244] width 24 height 10
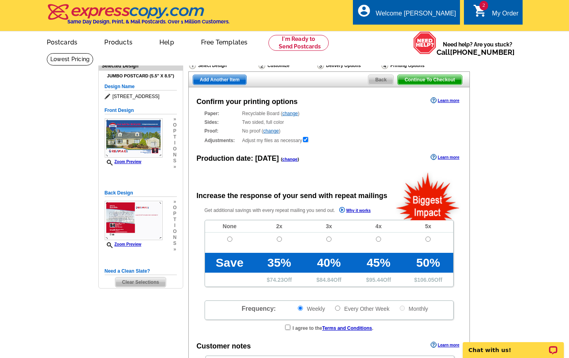
radio input "false"
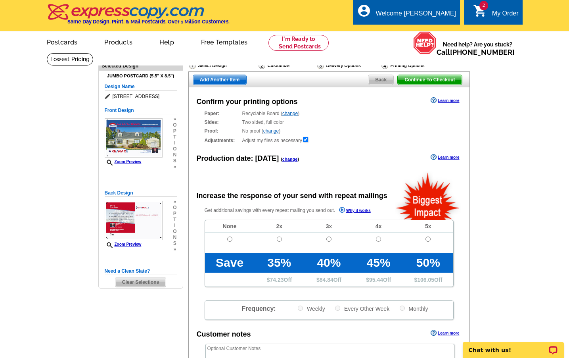
click at [231, 238] on input "radio" at bounding box center [229, 239] width 5 height 5
radio input "true"
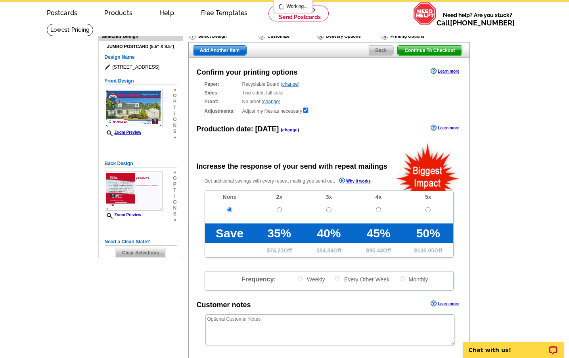
scroll to position [31, 0]
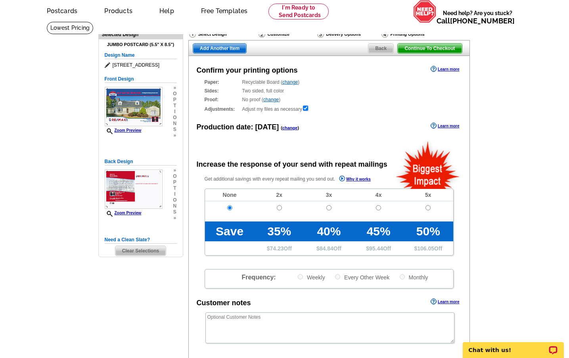
click at [412, 46] on span "Continue To Checkout" at bounding box center [430, 49] width 64 height 10
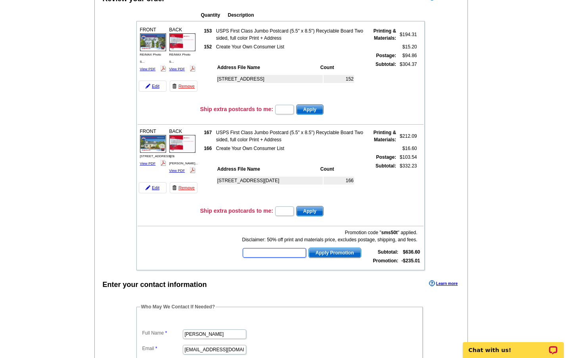
click at [265, 250] on input "text" at bounding box center [274, 253] width 63 height 10
type input "sms50t"
click at [321, 251] on span "Apply Promotion" at bounding box center [335, 253] width 52 height 10
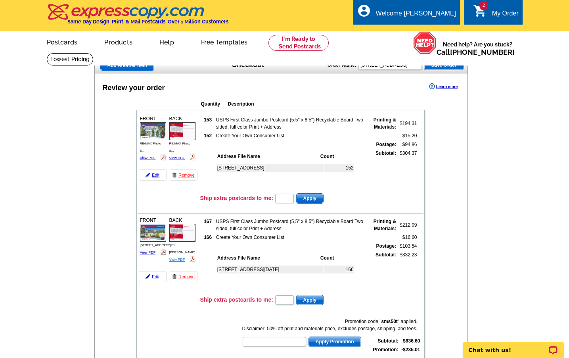
click at [175, 258] on link "View PDF" at bounding box center [177, 260] width 16 height 4
click at [150, 251] on link "View PDF" at bounding box center [148, 252] width 16 height 4
click at [153, 158] on link "View PDF" at bounding box center [148, 158] width 16 height 4
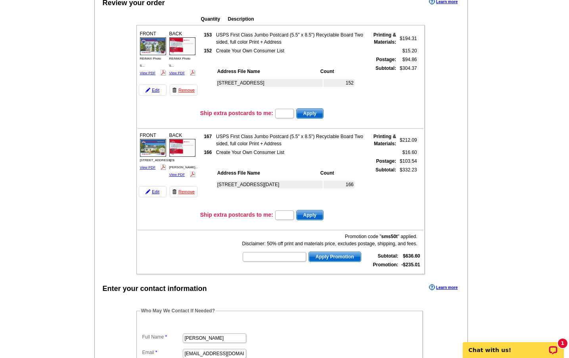
scroll to position [90, 0]
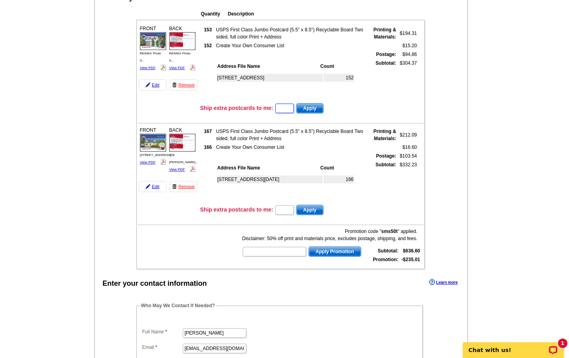
click at [286, 109] on input "text" at bounding box center [284, 109] width 19 height 10
type input "1"
click at [287, 207] on input "text" at bounding box center [284, 210] width 19 height 10
type input "1"
click at [323, 107] on span "Apply" at bounding box center [310, 109] width 27 height 10
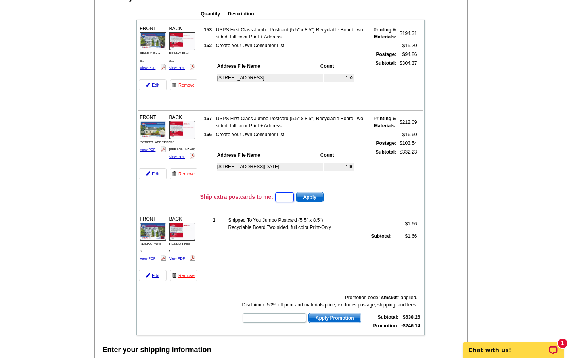
click at [285, 193] on input "text" at bounding box center [284, 197] width 19 height 10
type input "1"
click at [311, 195] on span "Apply" at bounding box center [310, 197] width 27 height 10
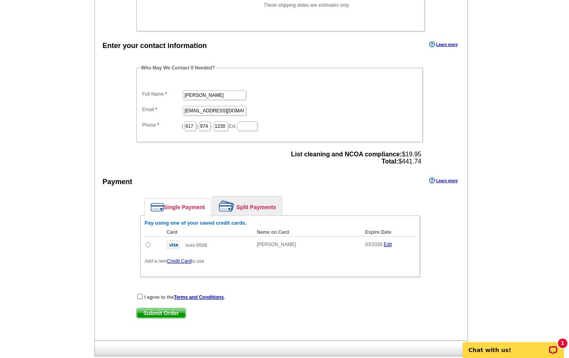
scroll to position [625, 0]
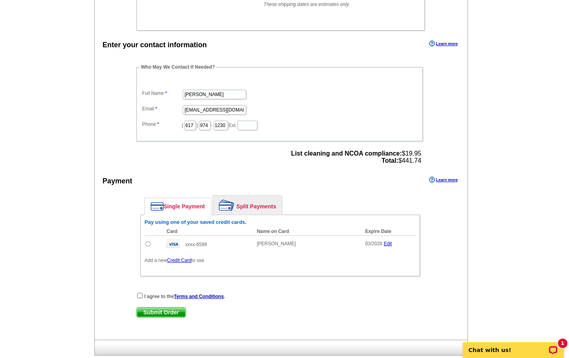
click at [147, 243] on input "radio" at bounding box center [148, 243] width 5 height 5
radio input "true"
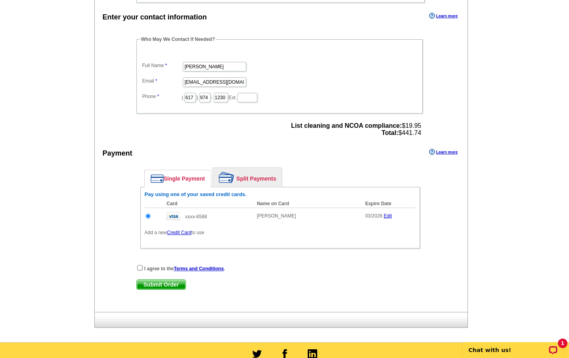
scroll to position [656, 0]
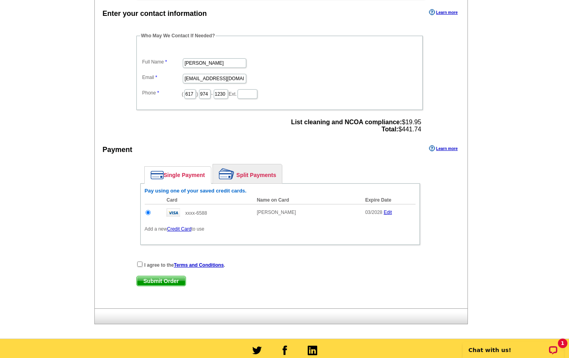
click at [139, 263] on input "checkbox" at bounding box center [139, 264] width 5 height 5
checkbox input "true"
click at [167, 280] on span "Submit Order" at bounding box center [161, 281] width 49 height 10
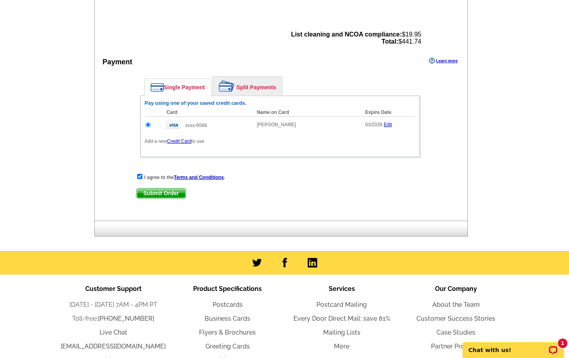
scroll to position [785, 0]
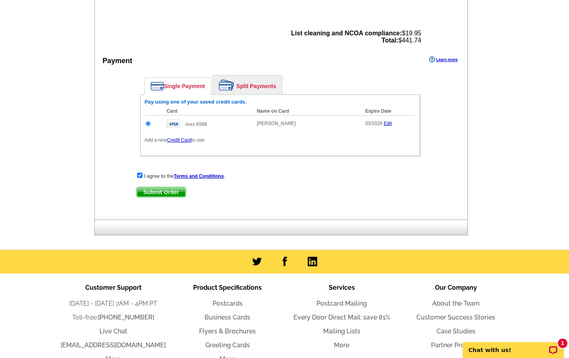
click at [173, 191] on span "Submit Order" at bounding box center [161, 192] width 49 height 10
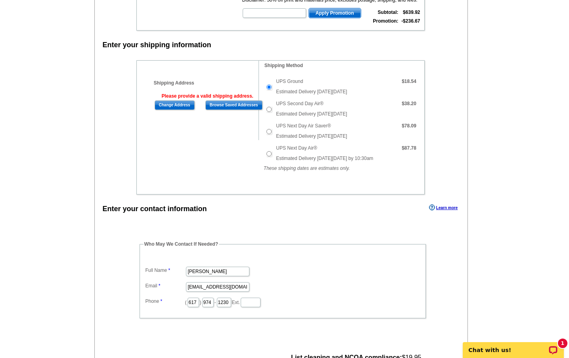
scroll to position [408, 0]
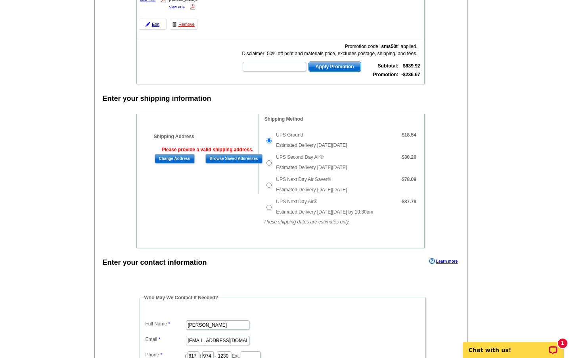
click at [223, 158] on input "Browse Saved Addresses" at bounding box center [234, 159] width 57 height 10
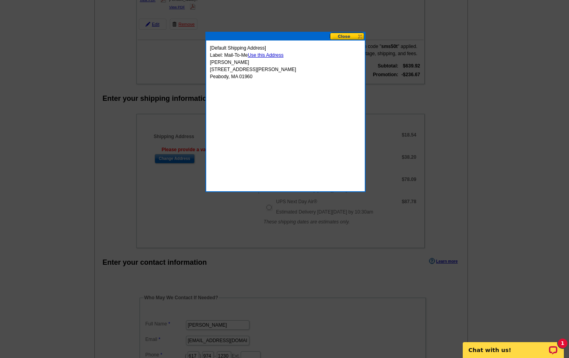
click at [344, 35] on button at bounding box center [347, 37] width 35 height 8
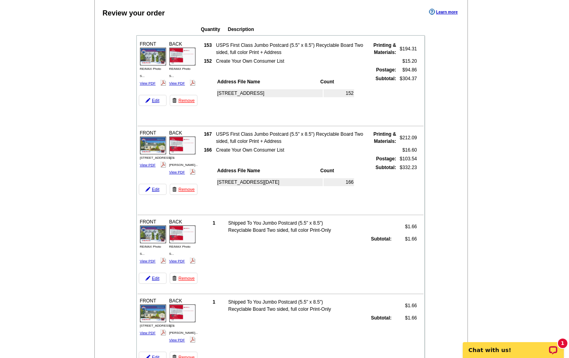
scroll to position [75, 0]
click at [190, 278] on link "Remove" at bounding box center [184, 277] width 28 height 11
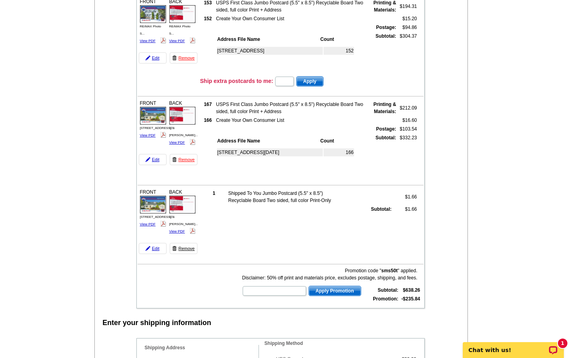
click at [187, 249] on link "Remove" at bounding box center [184, 248] width 28 height 11
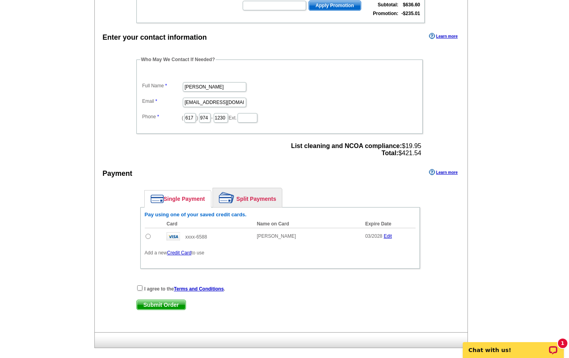
scroll to position [337, 0]
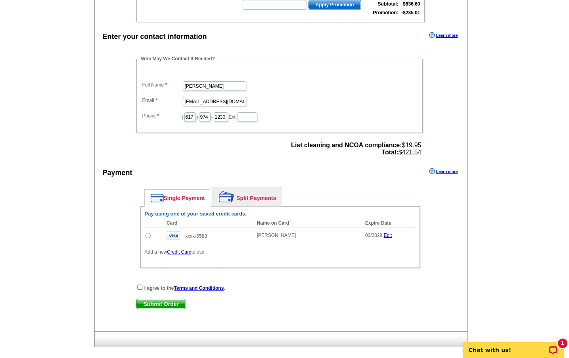
click at [148, 235] on input "radio" at bounding box center [148, 235] width 5 height 5
radio input "true"
click at [138, 285] on input "checkbox" at bounding box center [139, 287] width 5 height 5
checkbox input "true"
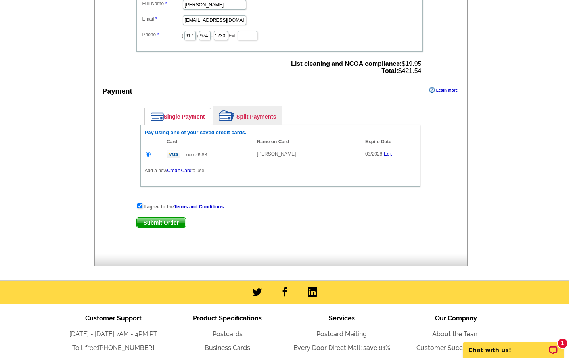
scroll to position [419, 0]
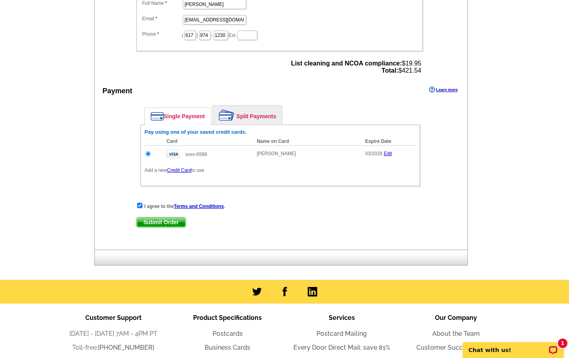
click at [158, 222] on span "Submit Order" at bounding box center [161, 222] width 49 height 10
